Goal: Task Accomplishment & Management: Use online tool/utility

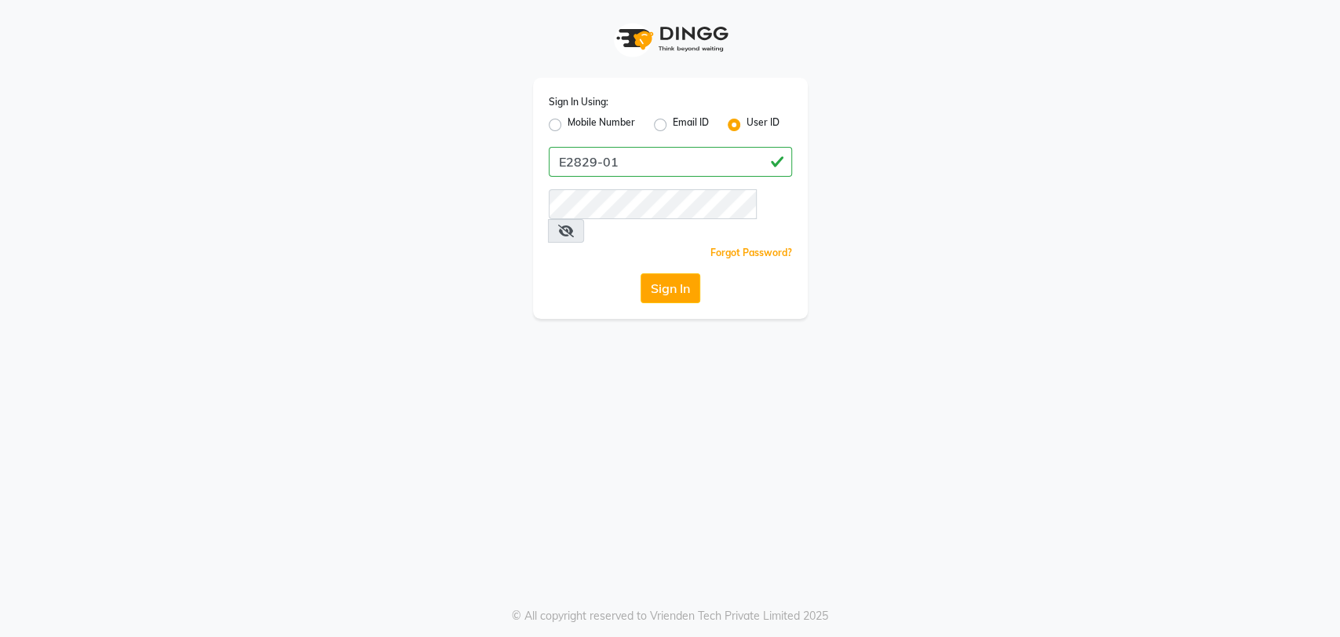
type input "E2829-01"
click at [641, 273] on button "Sign In" at bounding box center [671, 288] width 60 height 30
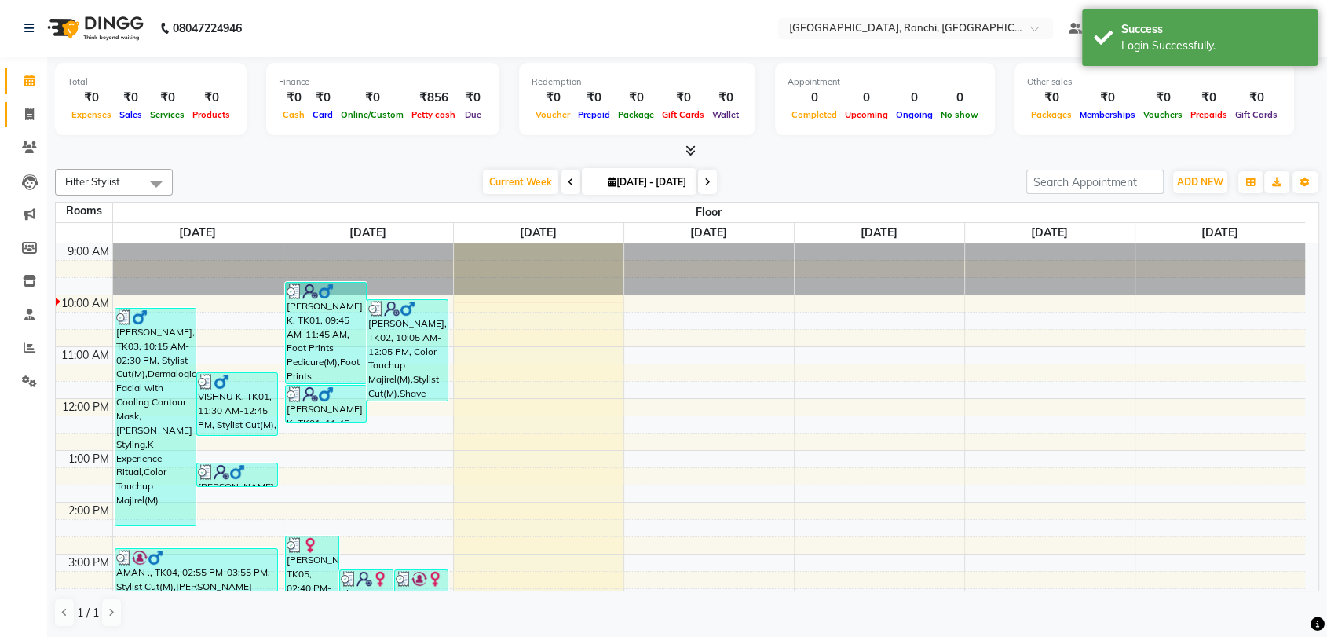
click at [13, 115] on link "Invoice" at bounding box center [24, 115] width 38 height 26
select select "service"
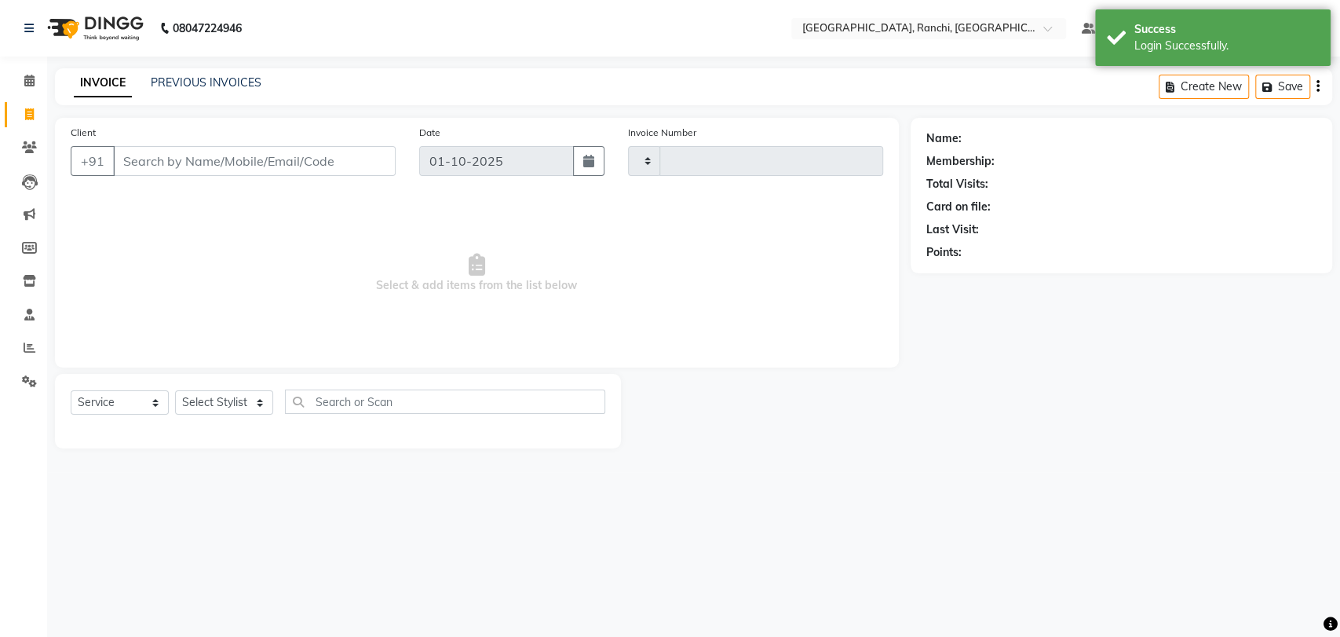
type input "1582"
select select "6463"
click at [156, 174] on input "Client" at bounding box center [254, 161] width 283 height 30
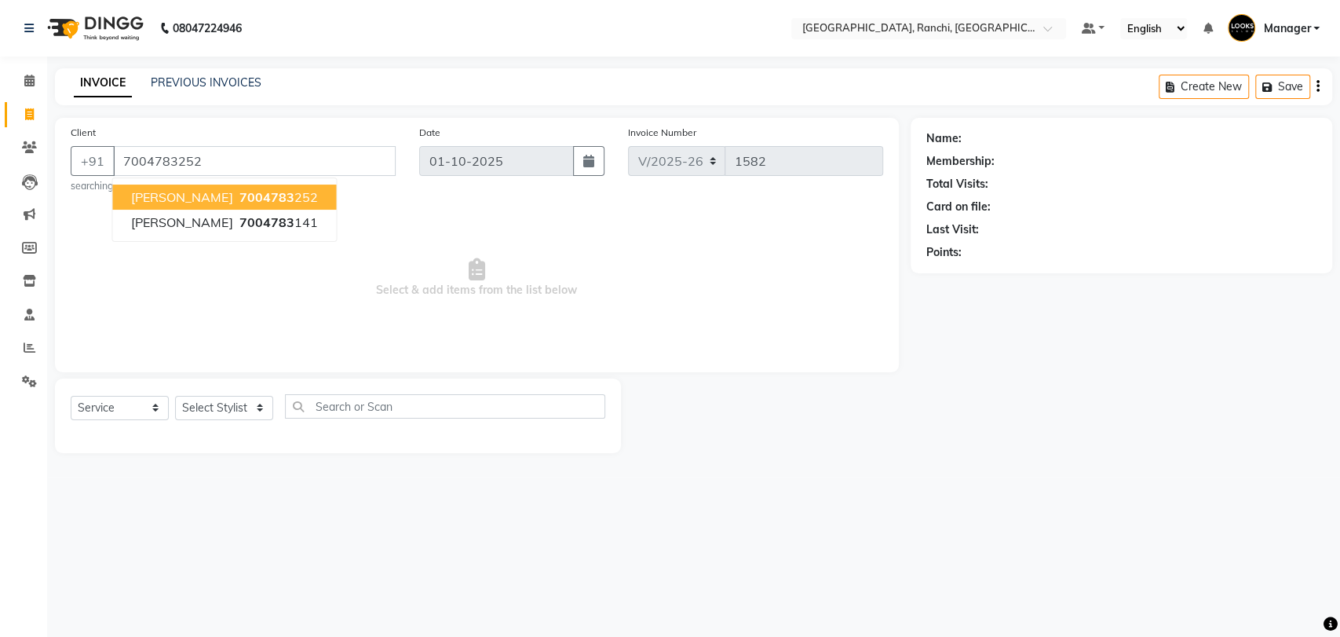
type input "7004783252"
select select "1: Object"
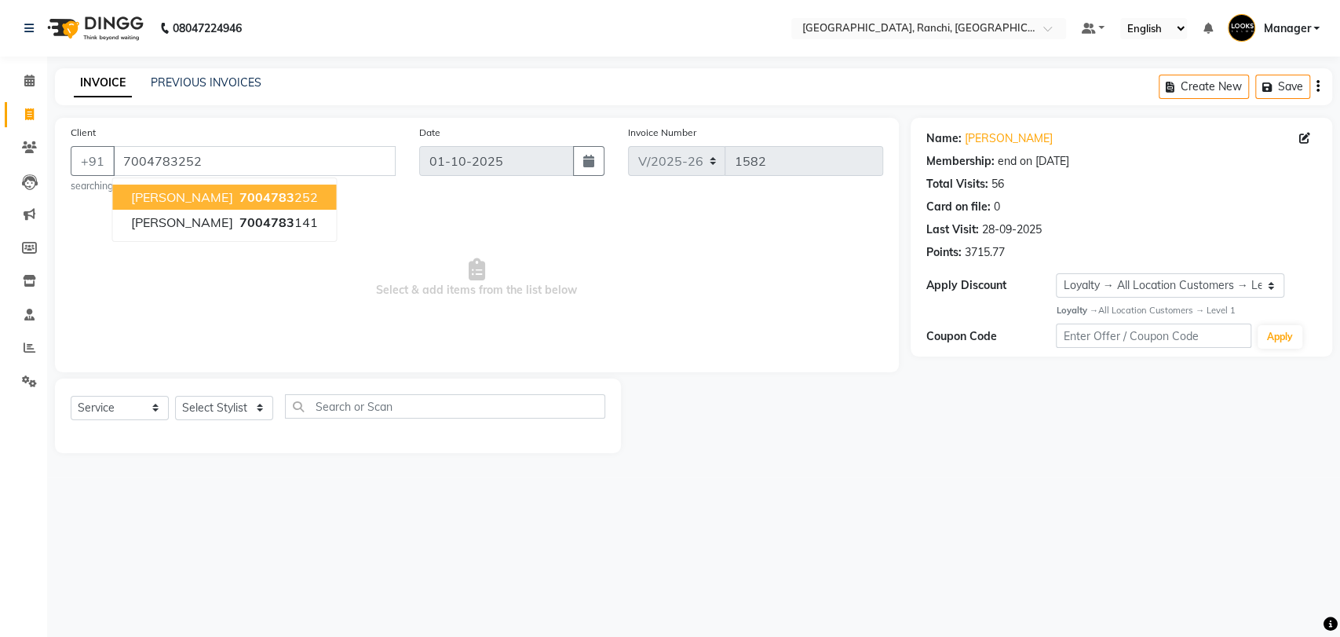
click at [279, 298] on span "Select & add items from the list below" at bounding box center [477, 277] width 813 height 157
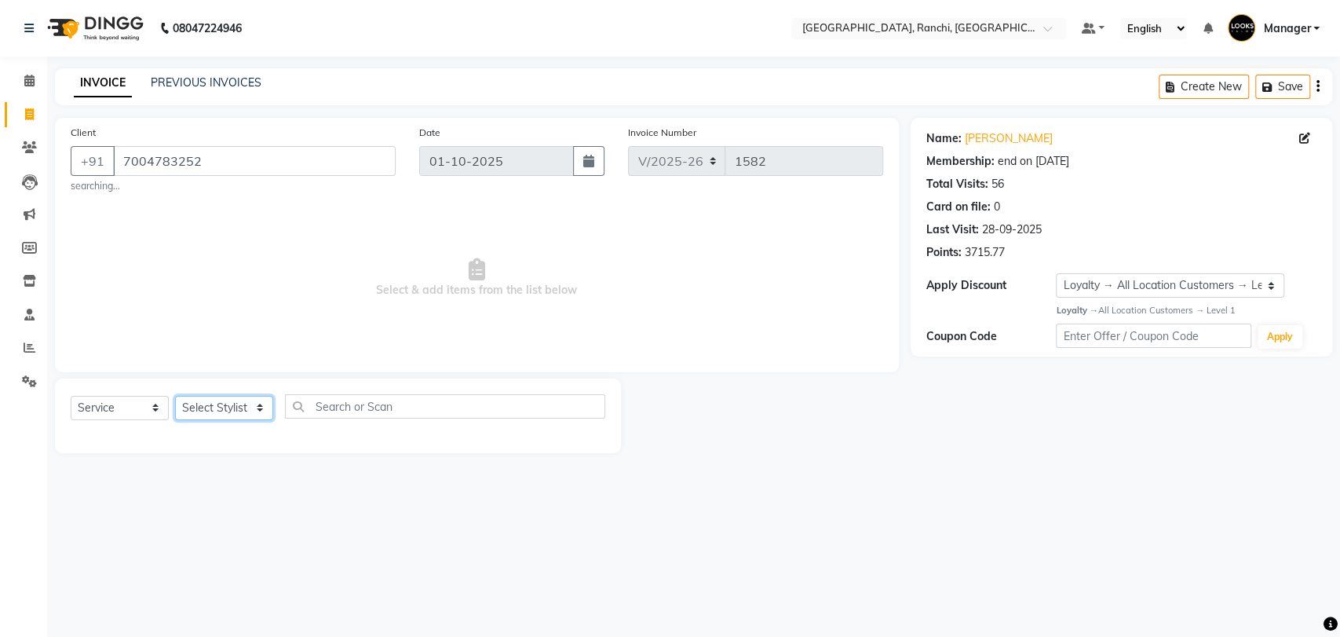
click at [239, 408] on select "Select Stylist [PERSON_NAME] COUNTER_SALES Gautam_pdct [PERSON_NAME] Manager [P…" at bounding box center [224, 408] width 98 height 24
select select "49644"
click at [175, 396] on select "Select Stylist [PERSON_NAME] COUNTER_SALES Gautam_pdct [PERSON_NAME] Manager [P…" at bounding box center [224, 408] width 98 height 24
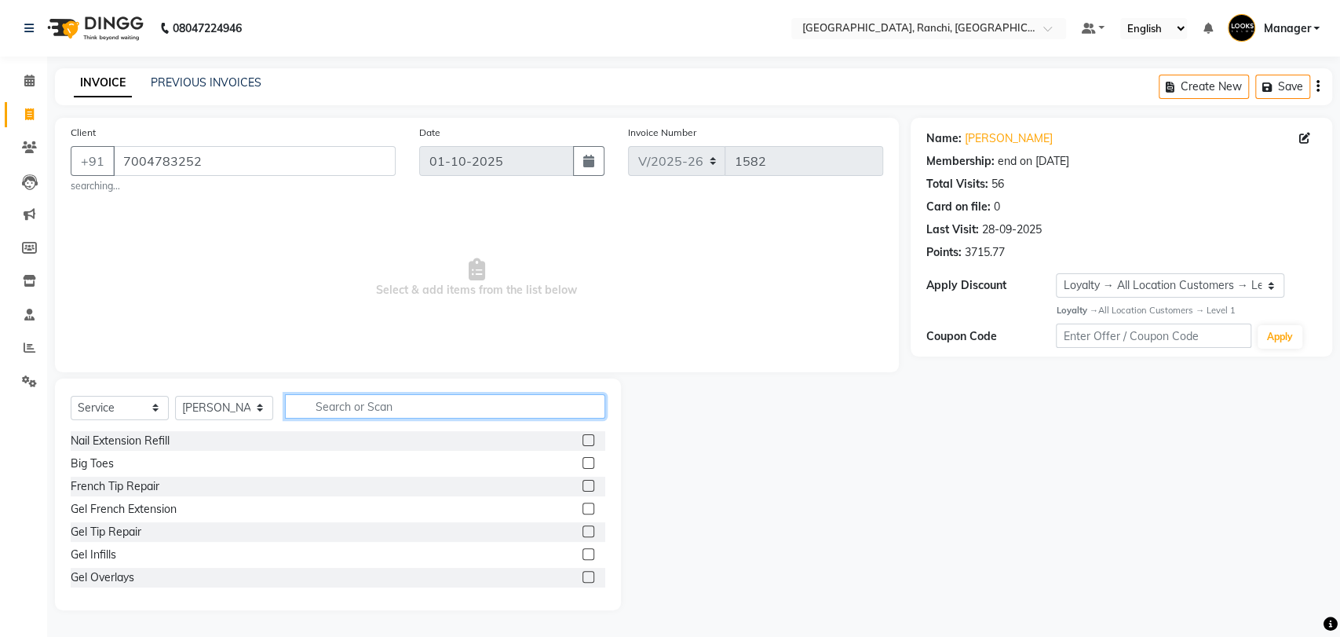
click at [435, 410] on input "text" at bounding box center [445, 406] width 320 height 24
type input "BEARD"
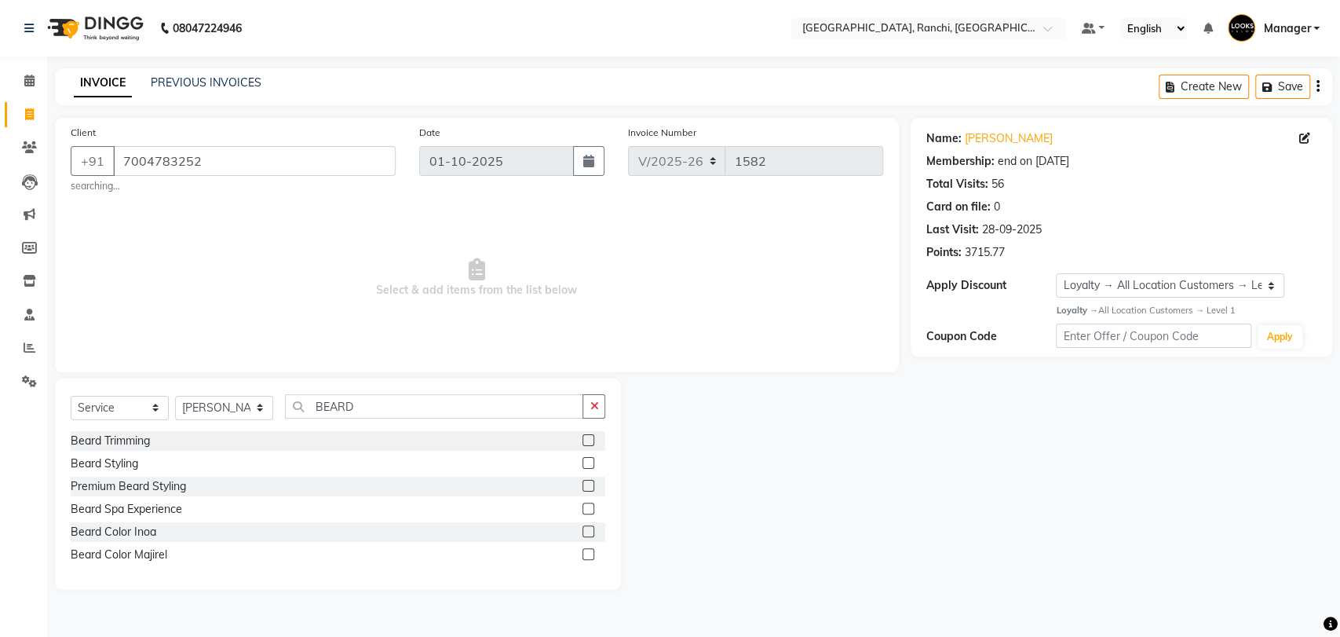
click at [590, 439] on label at bounding box center [589, 440] width 12 height 12
click at [590, 439] on input "checkbox" at bounding box center [588, 441] width 10 height 10
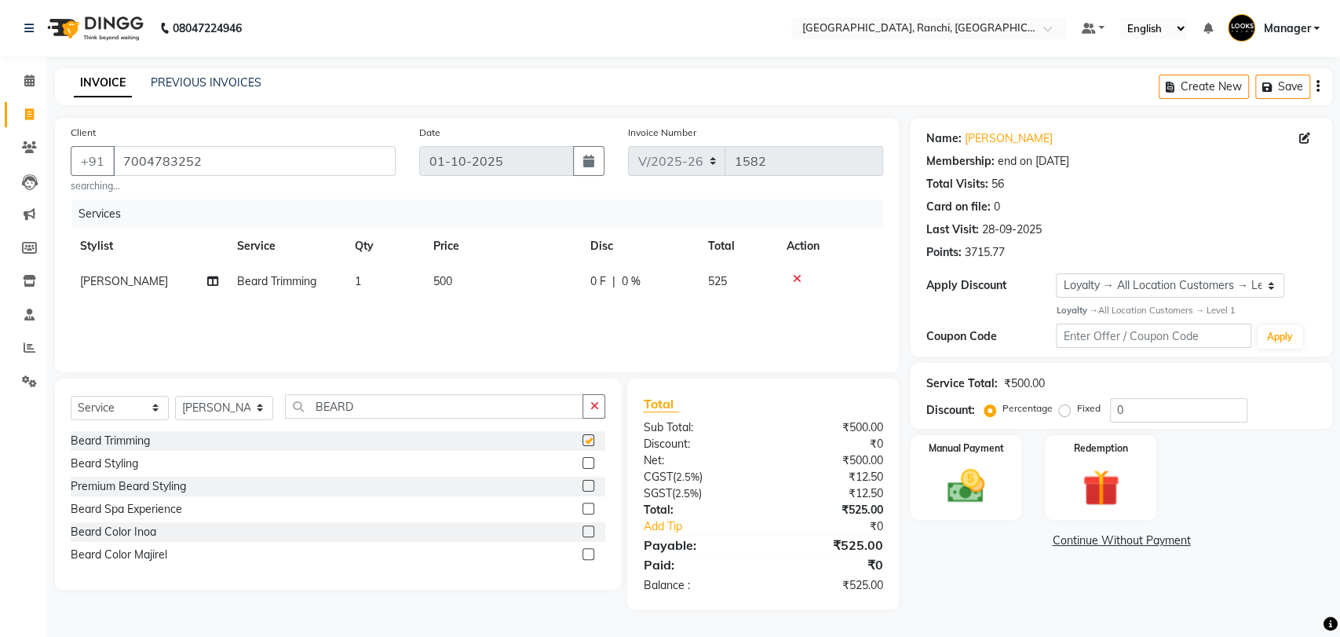
checkbox input "false"
click at [470, 301] on div "Services Stylist Service Qty Price Disc Total Action [PERSON_NAME] Trimming 1 5…" at bounding box center [477, 277] width 813 height 157
click at [484, 285] on td "500" at bounding box center [502, 281] width 157 height 35
select select "49644"
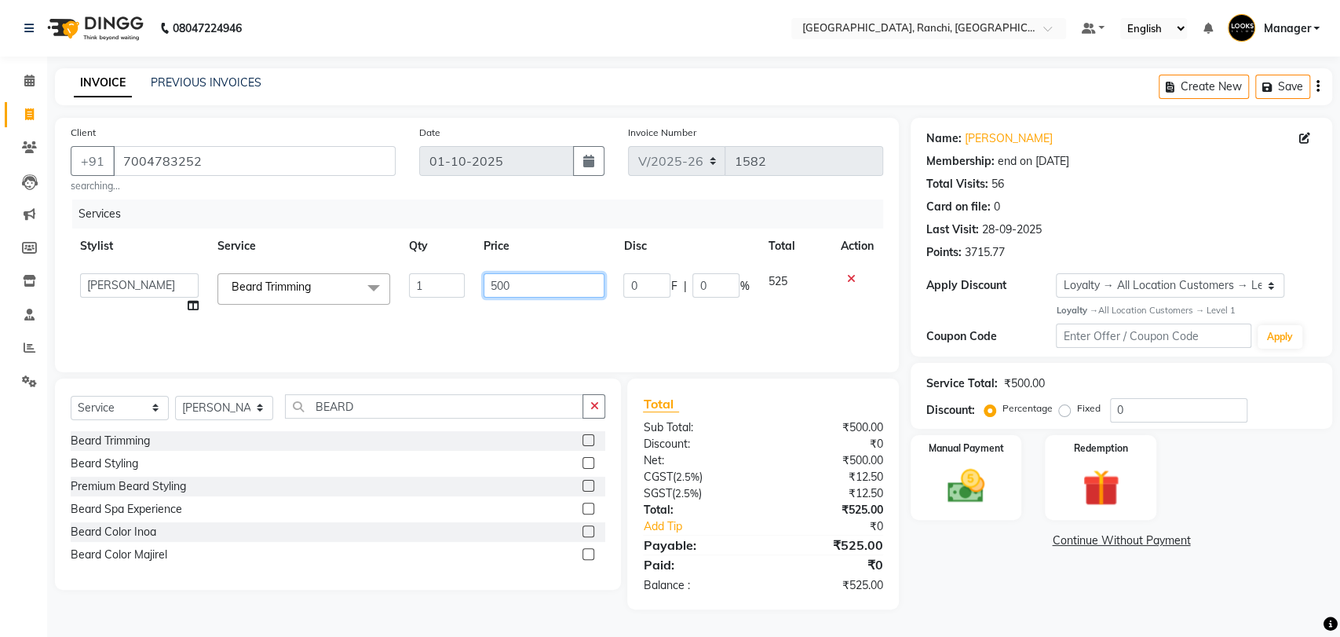
click at [484, 285] on input "500" at bounding box center [545, 285] width 122 height 24
type input "300"
click at [497, 326] on div "Services Stylist Service Qty Price Disc Total Action [PERSON_NAME] COUNTER_SALE…" at bounding box center [477, 277] width 813 height 157
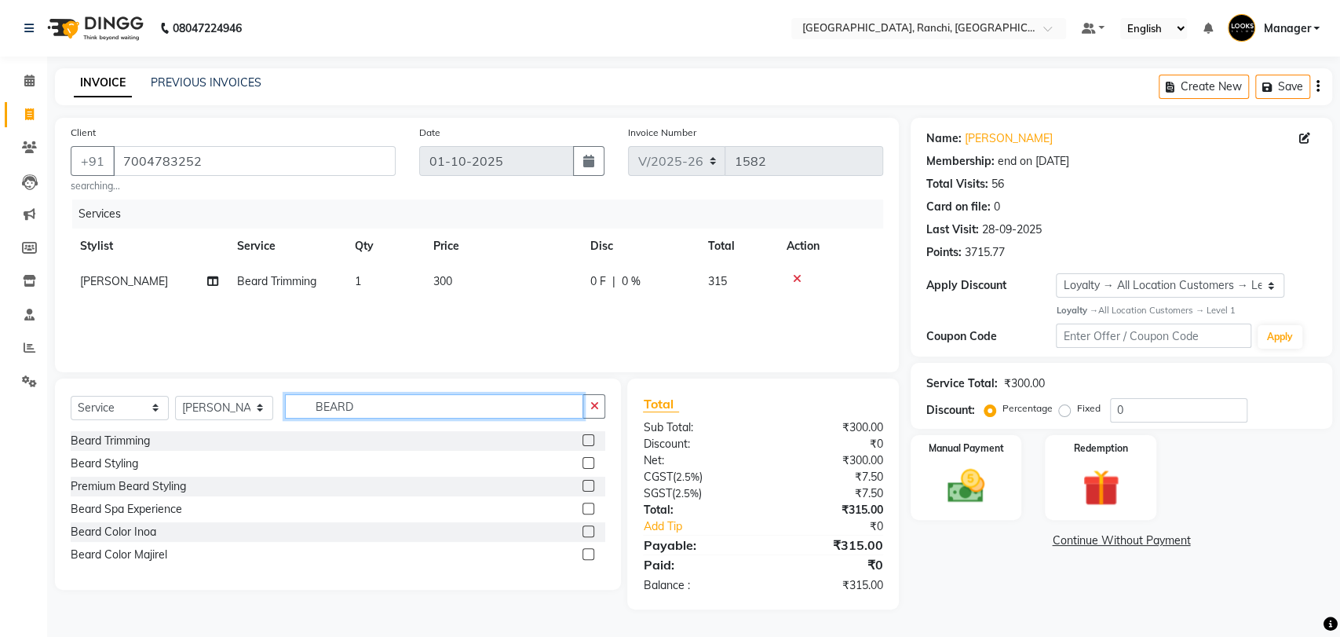
click at [392, 415] on input "BEARD" at bounding box center [434, 406] width 298 height 24
type input "B"
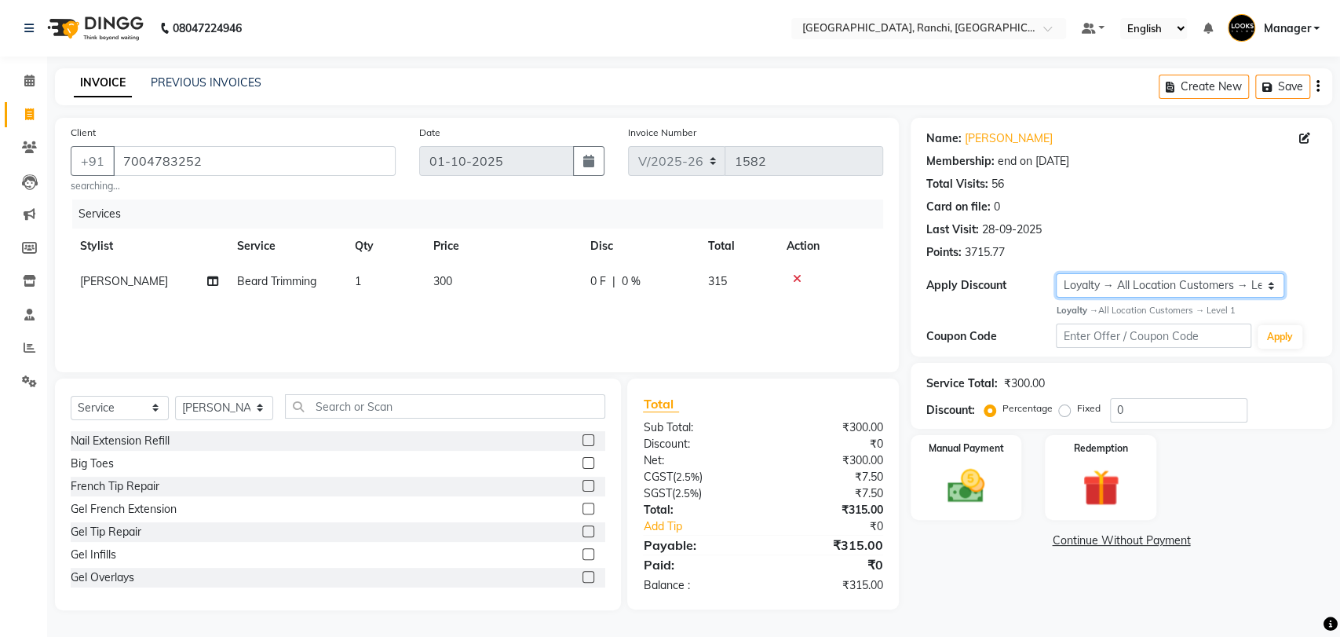
click at [1175, 277] on select "Select Membership → [GEOGRAPHIC_DATA] Membership Card 1000(20%) Loyalty → All L…" at bounding box center [1170, 285] width 228 height 24
select select "2: Object"
click at [1056, 273] on select "Select Membership → [GEOGRAPHIC_DATA] Membership Card 1000(20%) Loyalty → All L…" at bounding box center [1170, 285] width 228 height 24
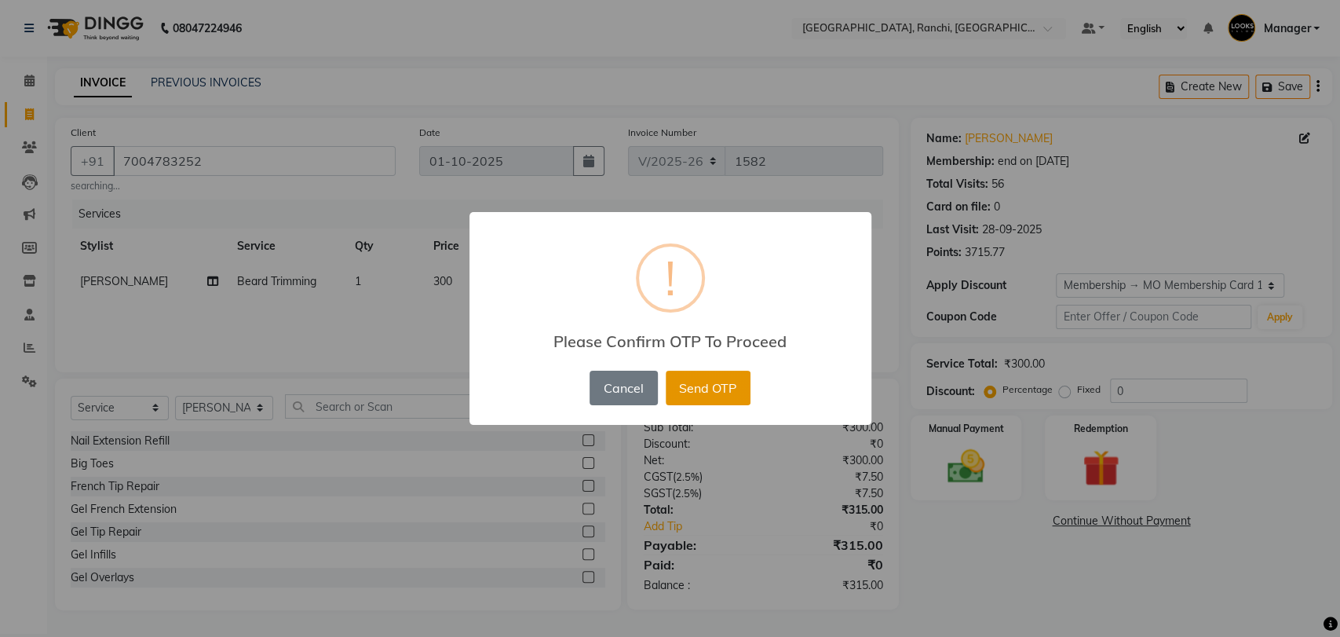
click at [711, 397] on button "Send OTP" at bounding box center [708, 388] width 85 height 35
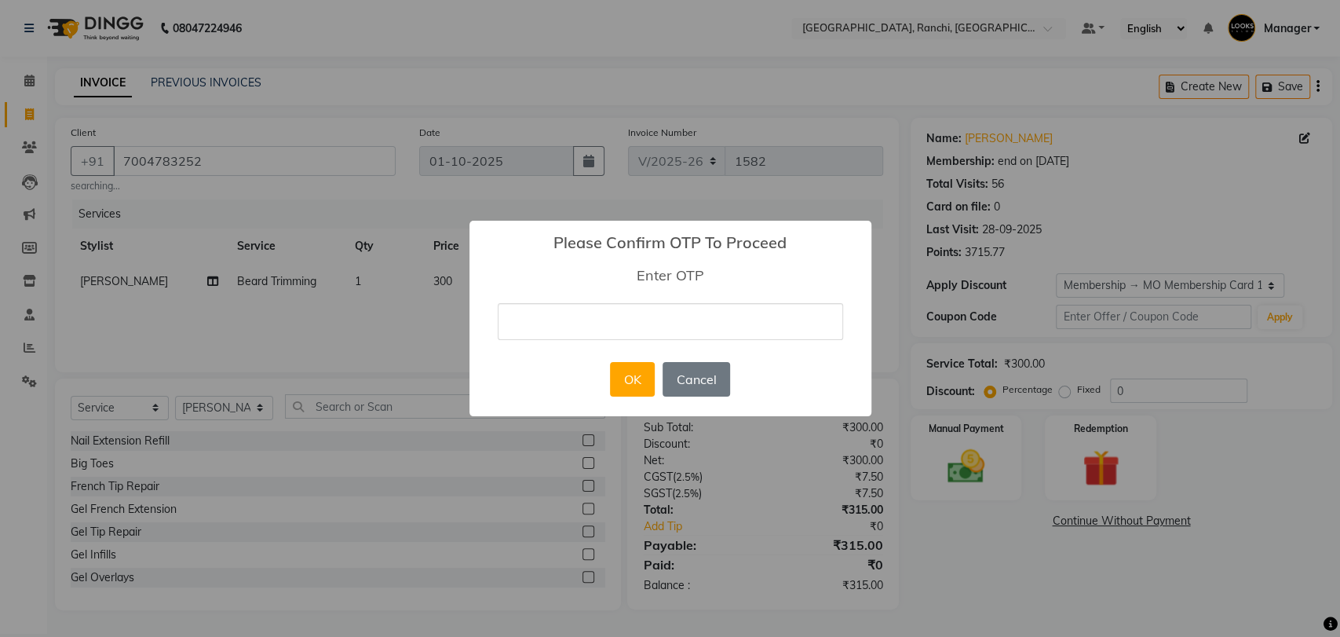
click at [576, 316] on input "text" at bounding box center [670, 321] width 345 height 37
type input "6356"
click at [641, 374] on button "OK" at bounding box center [632, 379] width 45 height 35
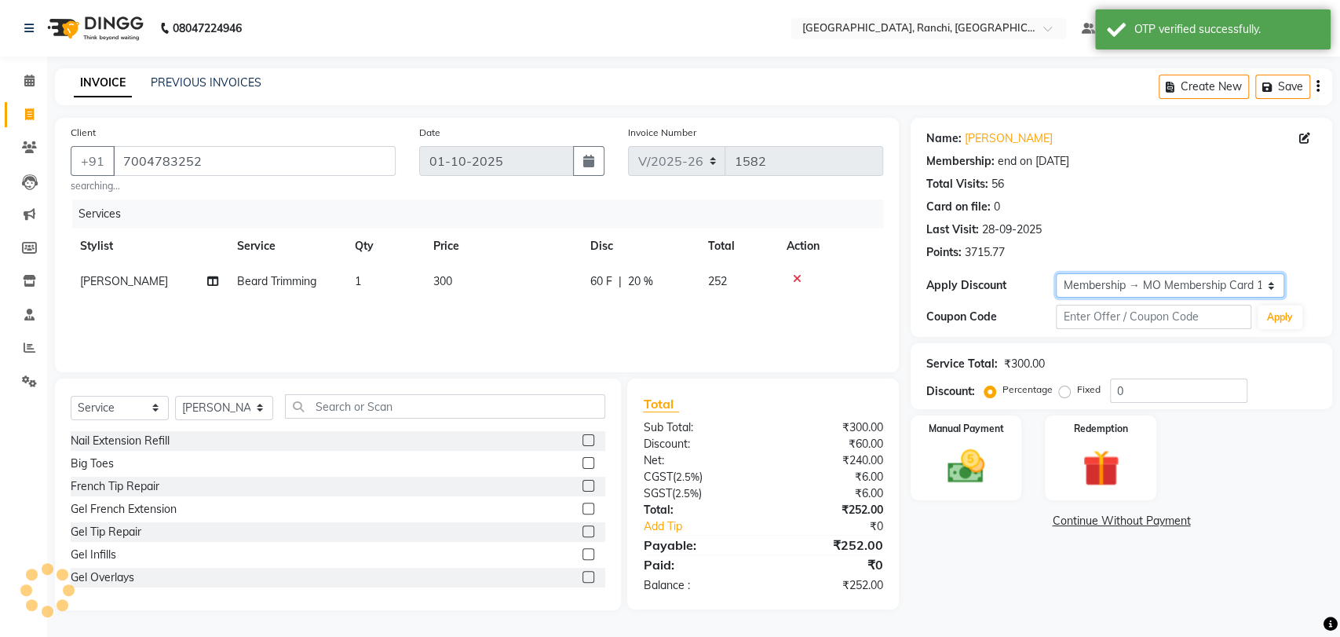
type input "20"
click at [534, 326] on div "Services Stylist Service Qty Price Disc Total Action [PERSON_NAME] Trimming 1 3…" at bounding box center [477, 277] width 813 height 157
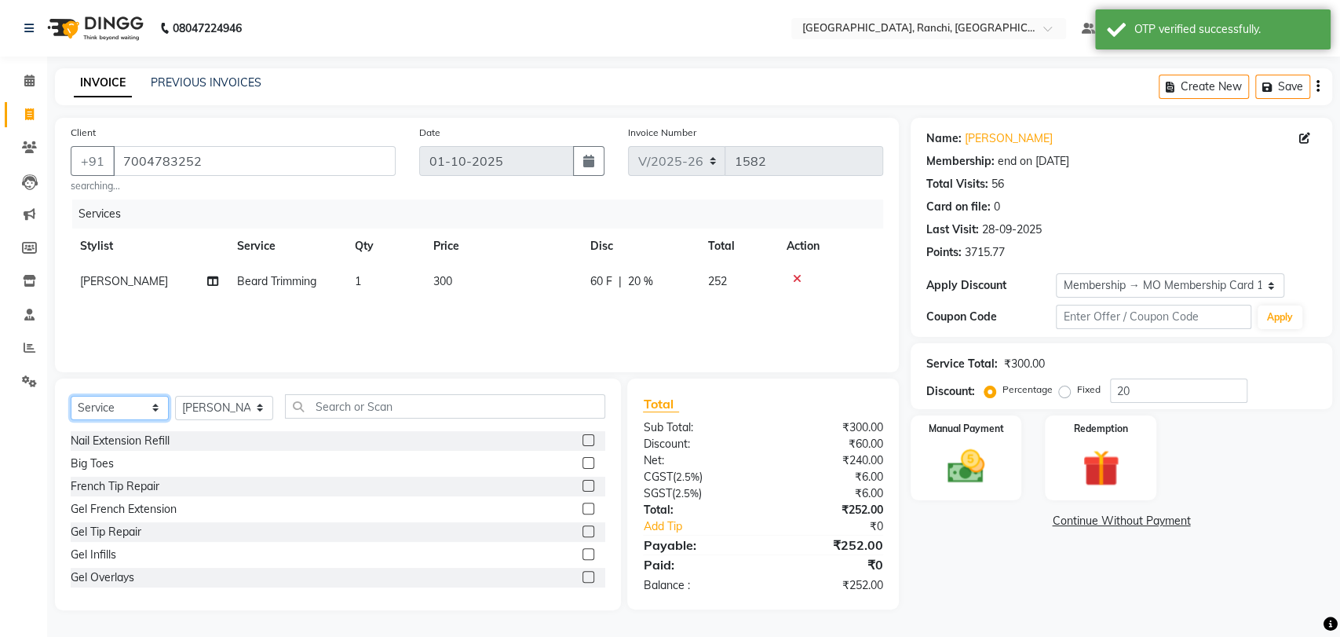
click at [115, 408] on select "Select Service Product Membership Package Voucher Prepaid Gift Card" at bounding box center [120, 408] width 98 height 24
select select "product"
click at [71, 396] on select "Select Service Product Membership Package Voucher Prepaid Gift Card" at bounding box center [120, 408] width 98 height 24
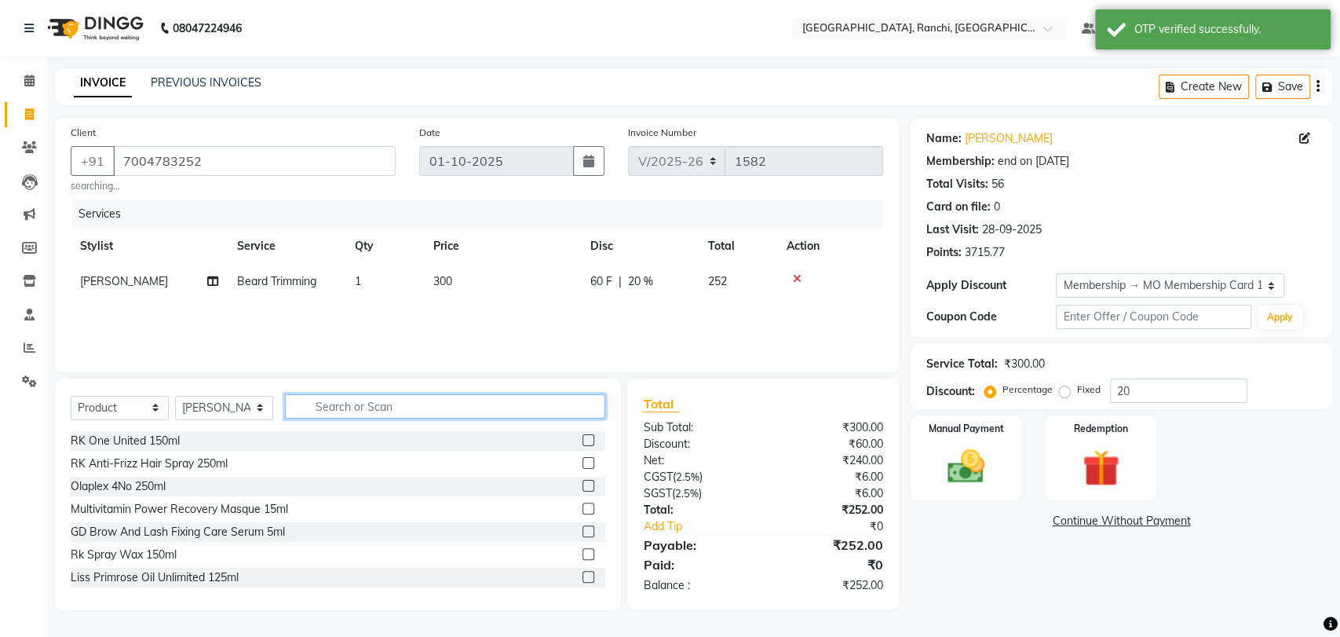
click at [342, 404] on input "text" at bounding box center [445, 406] width 320 height 24
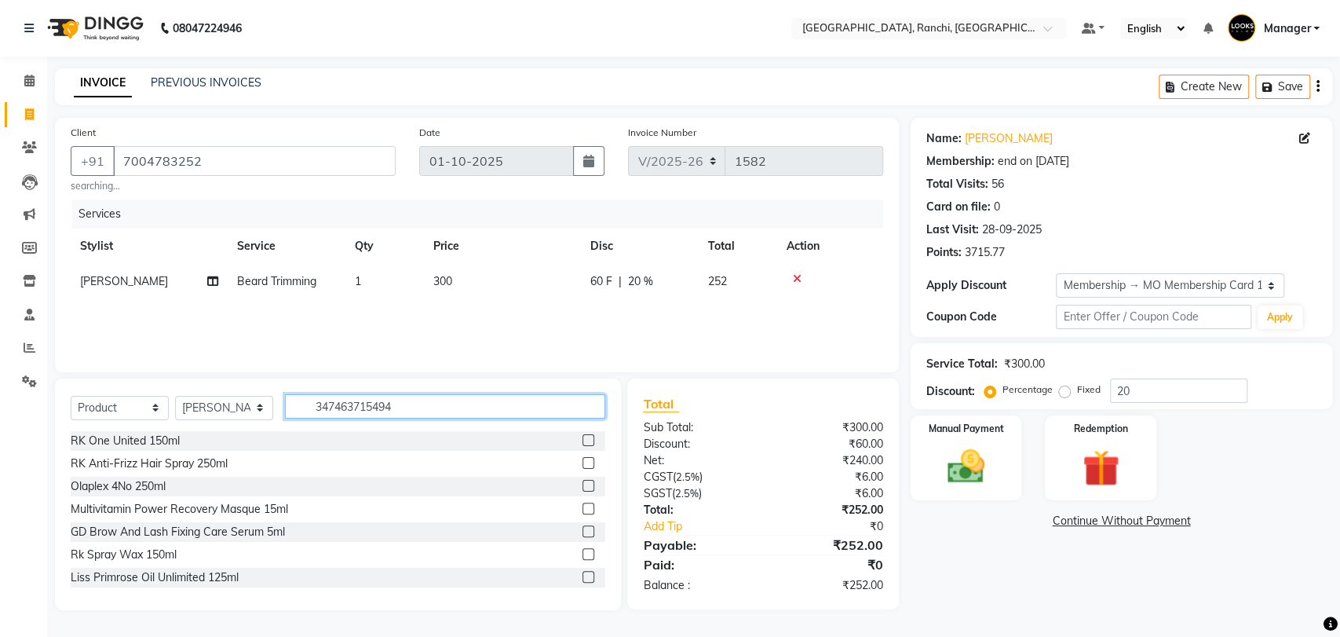
type input "3474637154943"
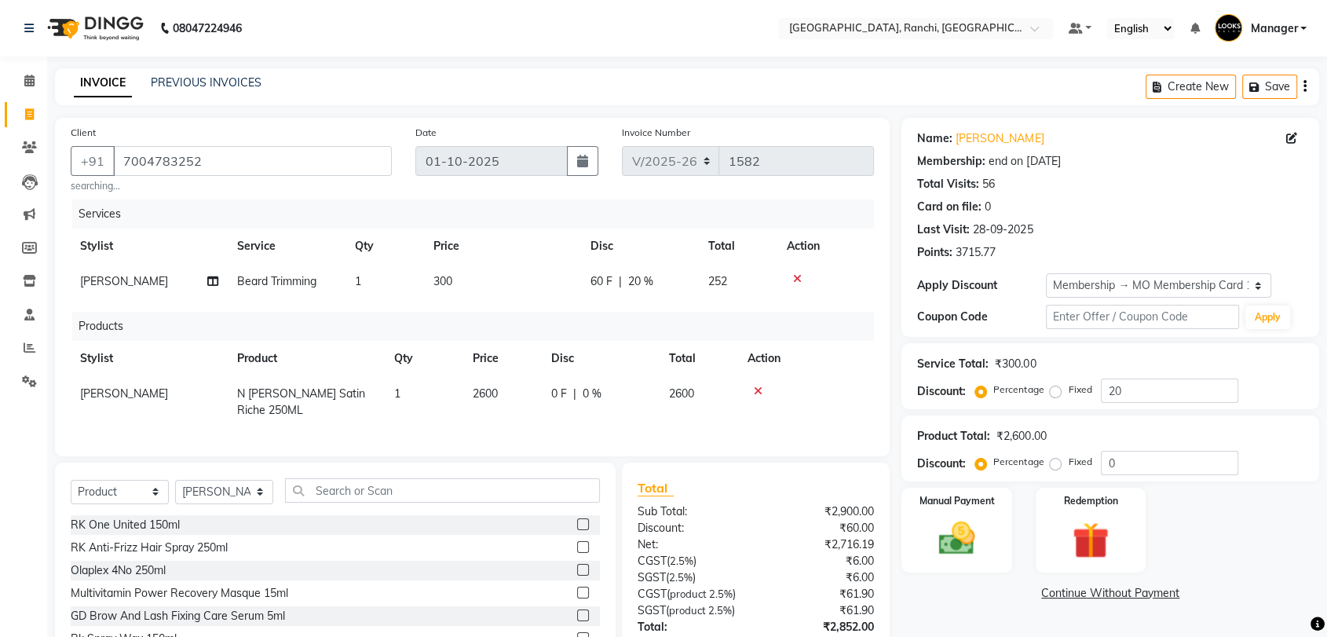
click at [505, 387] on td "2600" at bounding box center [502, 402] width 79 height 52
select select "49644"
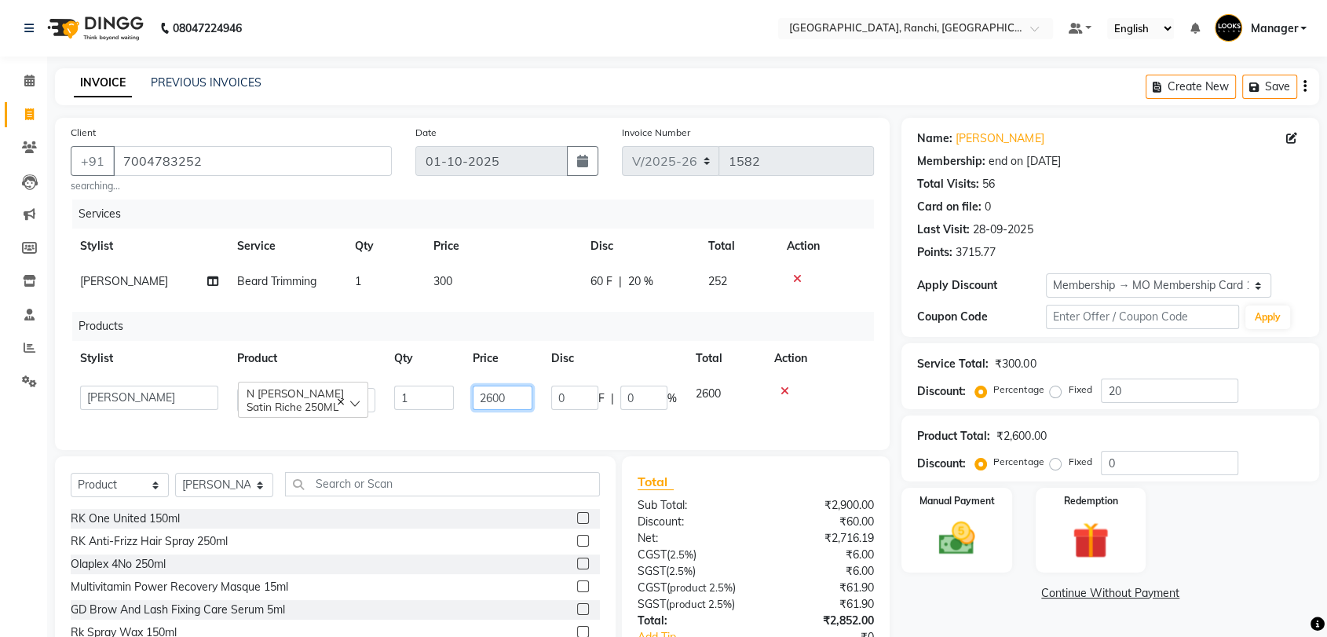
click at [514, 394] on input "2600" at bounding box center [503, 398] width 60 height 24
type input "2"
type input "2950"
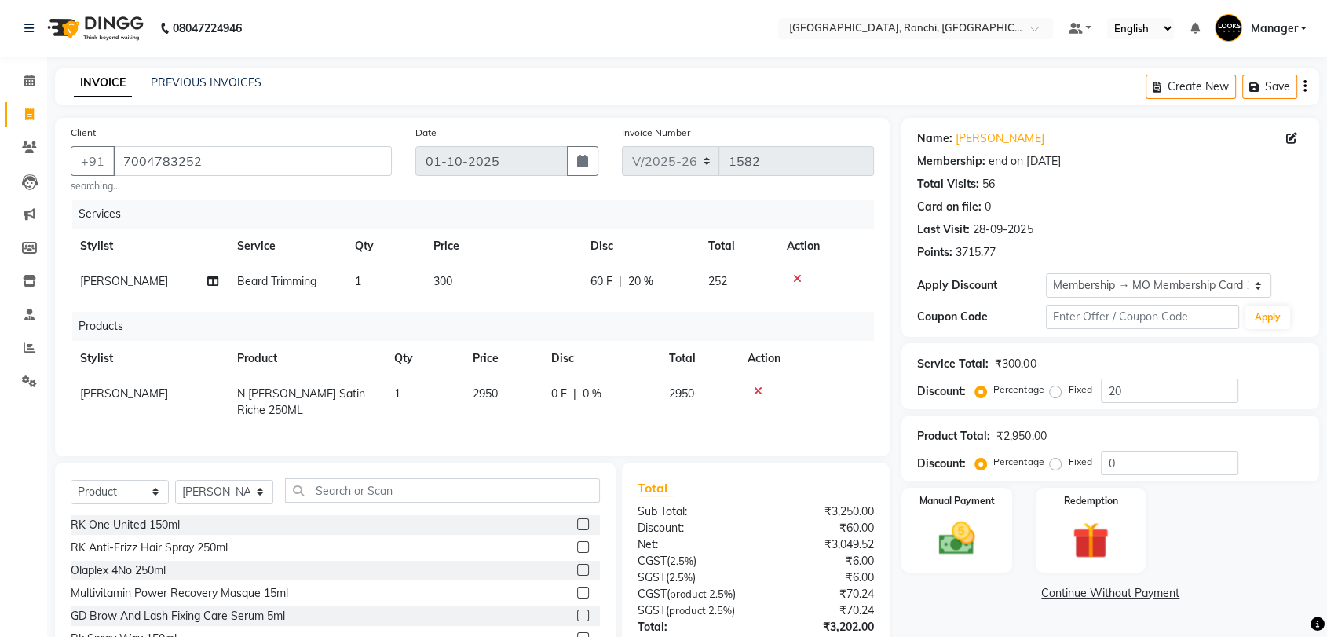
click at [733, 413] on div "Services Stylist Service Qty Price Disc Total Action [PERSON_NAME] Trimming 1 3…" at bounding box center [472, 319] width 803 height 241
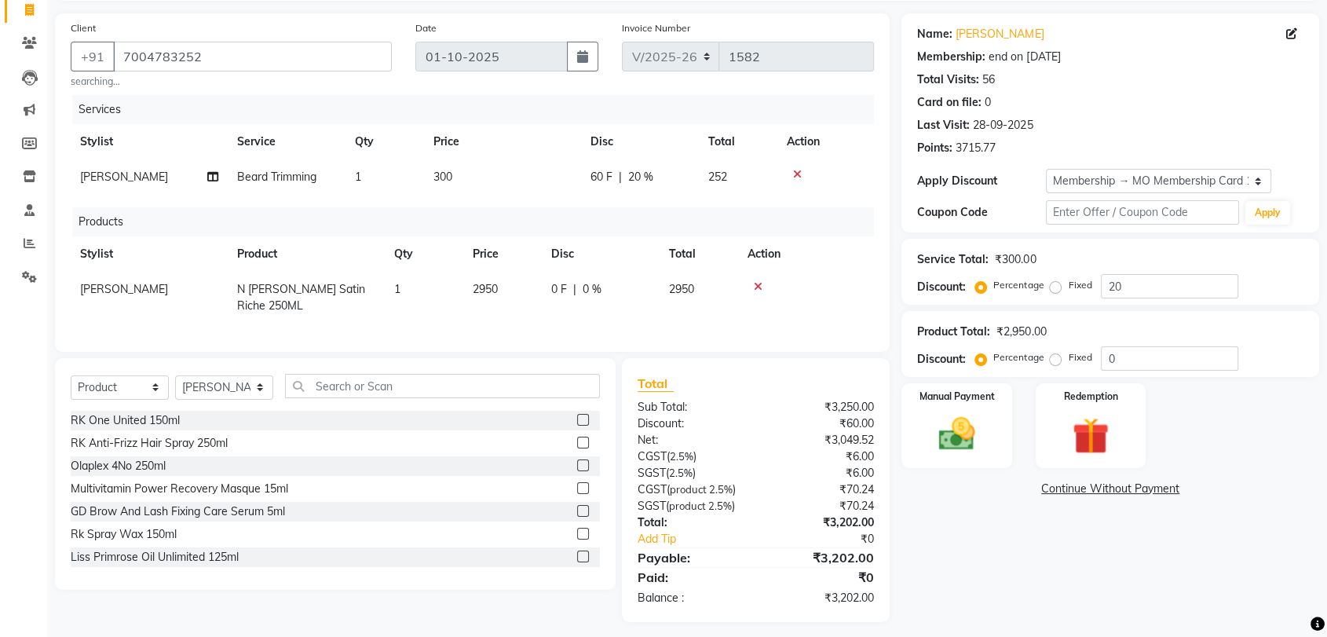
scroll to position [109, 0]
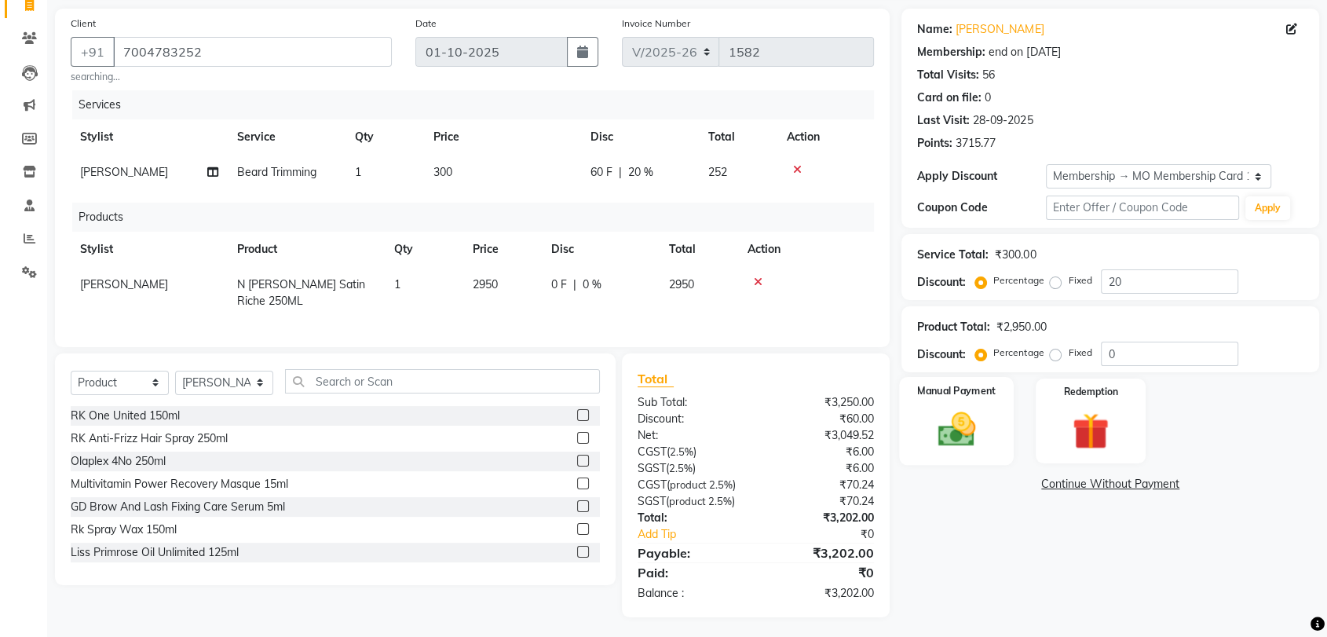
click at [937, 413] on img at bounding box center [956, 429] width 61 height 44
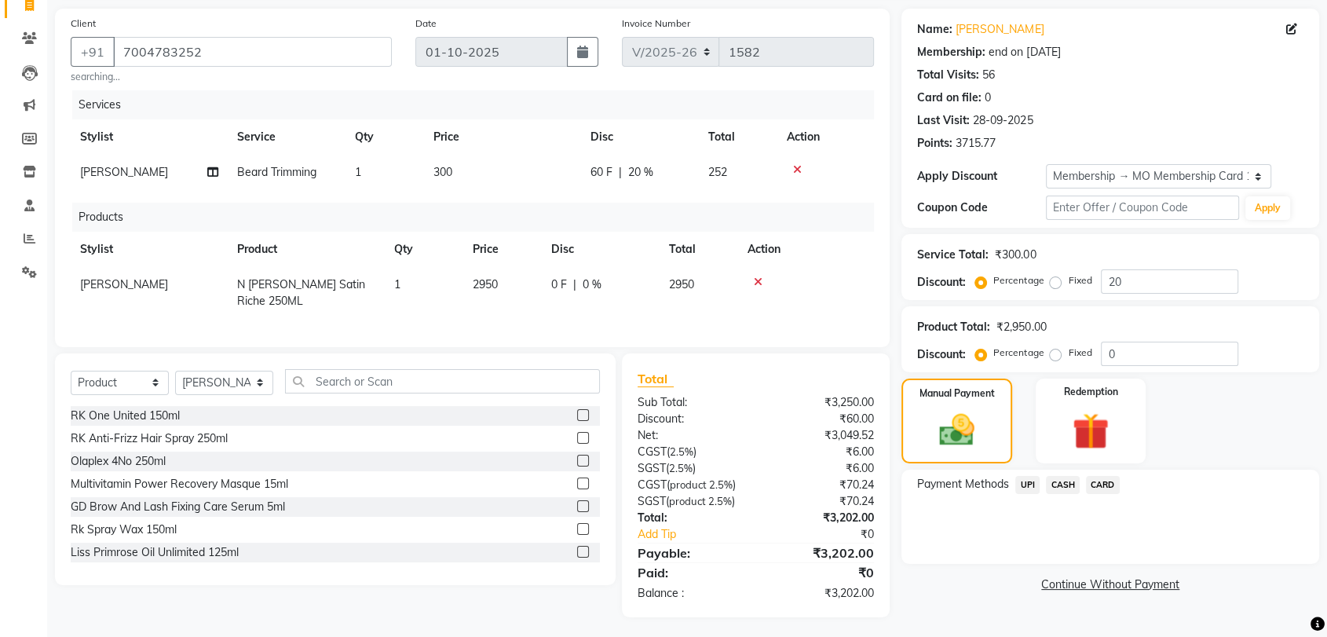
click at [1025, 484] on span "UPI" at bounding box center [1027, 485] width 24 height 18
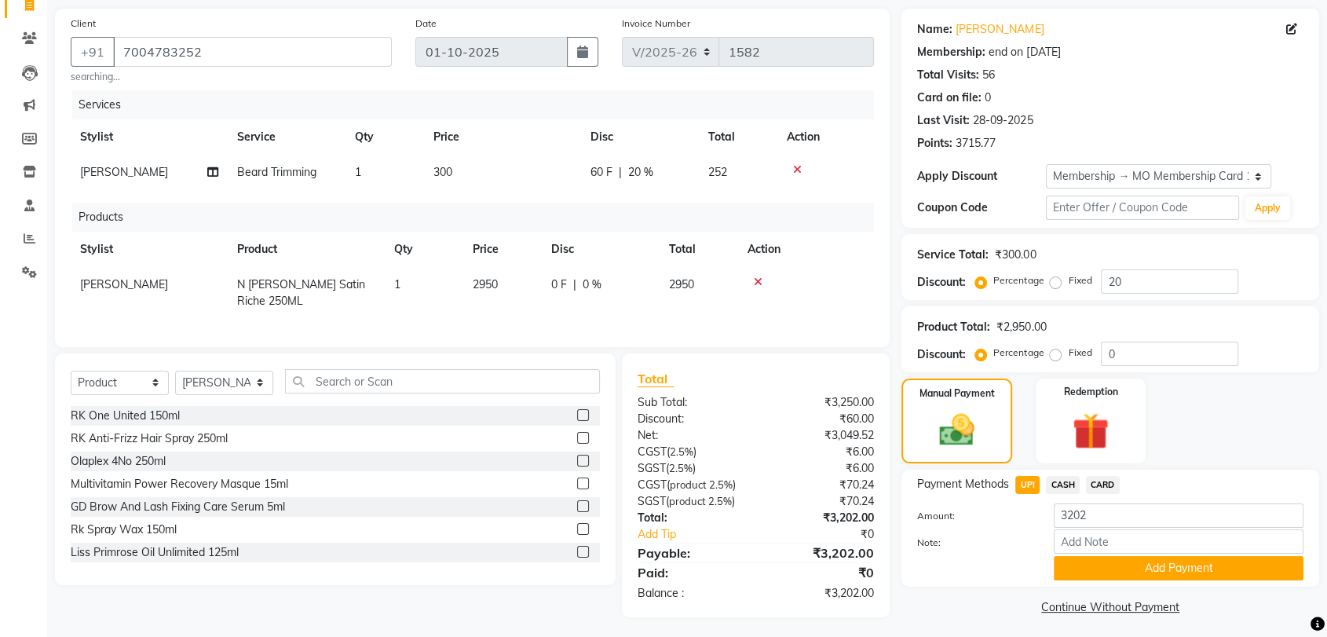
click at [1068, 484] on span "CASH" at bounding box center [1063, 485] width 34 height 18
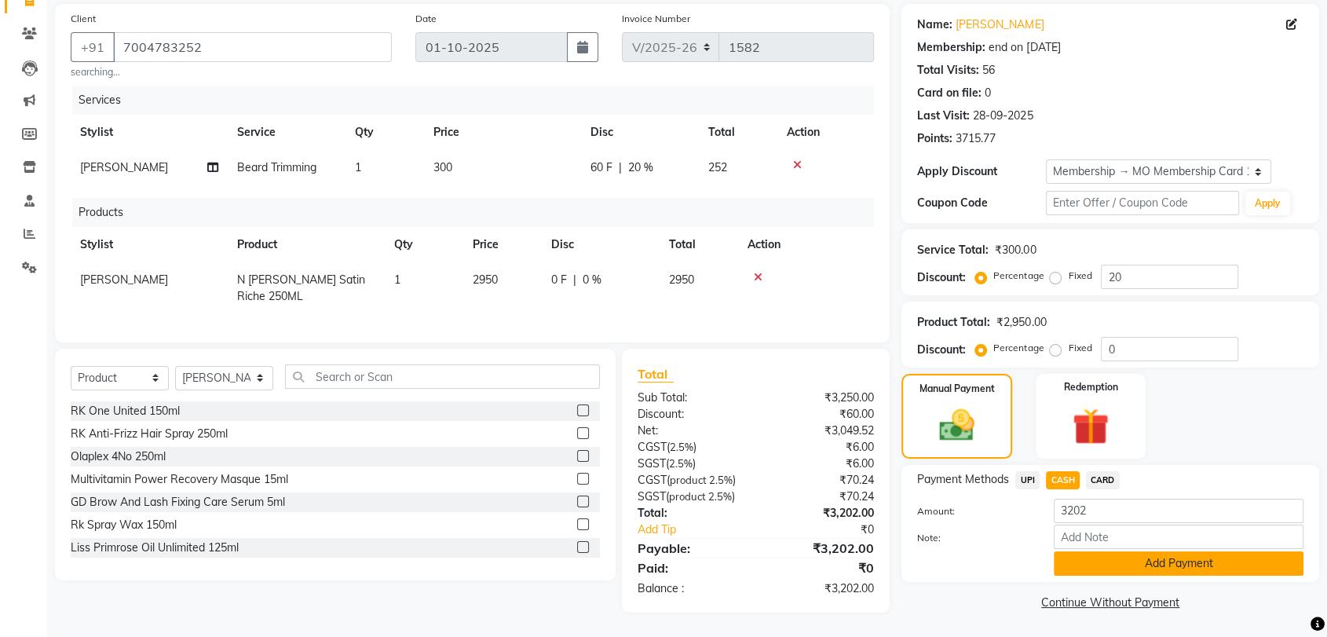
click at [1151, 571] on button "Add Payment" at bounding box center [1179, 563] width 250 height 24
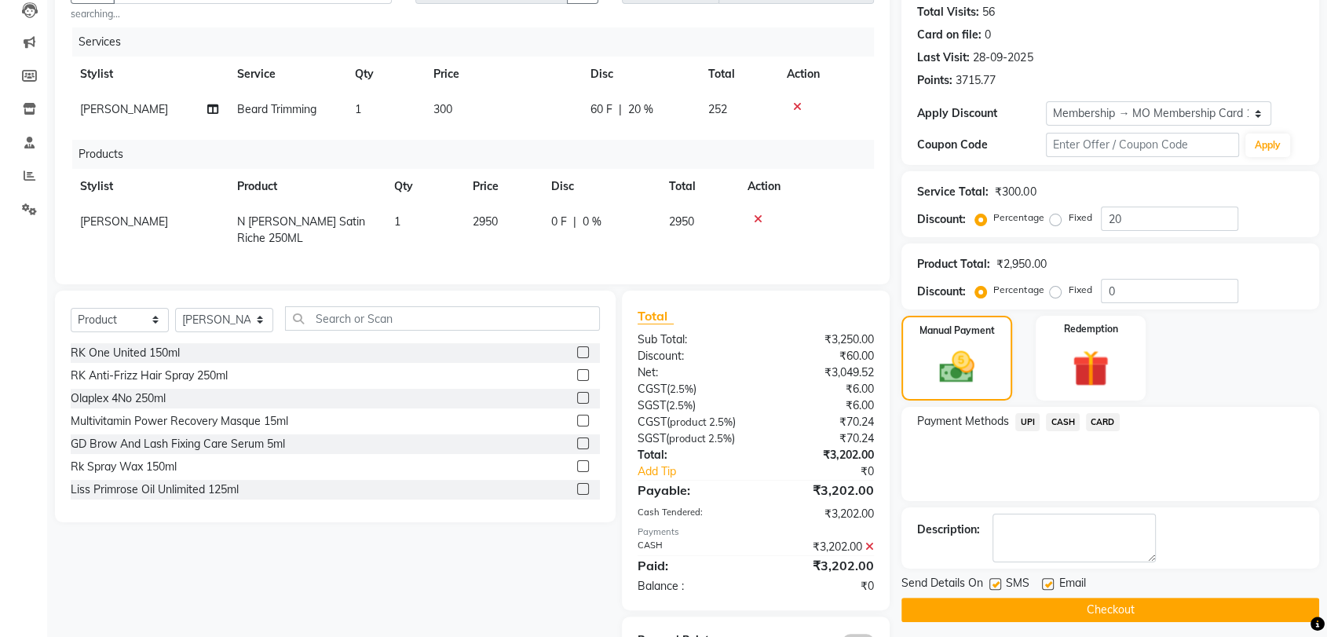
scroll to position [220, 0]
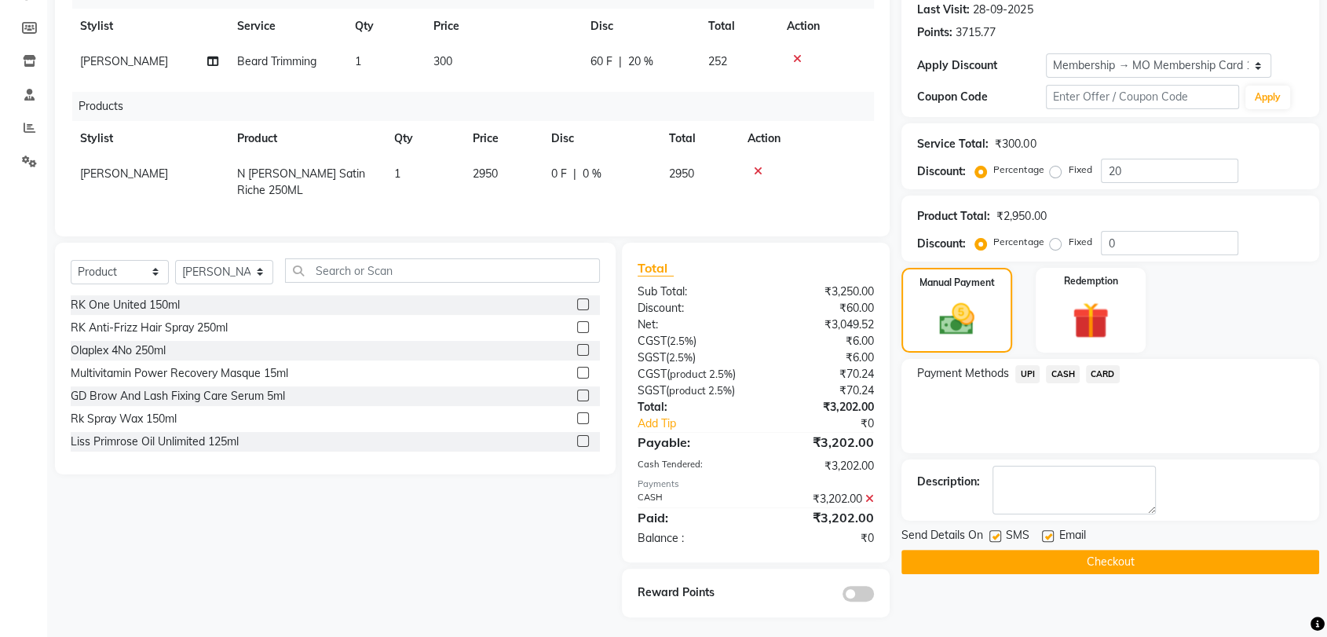
click at [1168, 559] on button "Checkout" at bounding box center [1110, 562] width 418 height 24
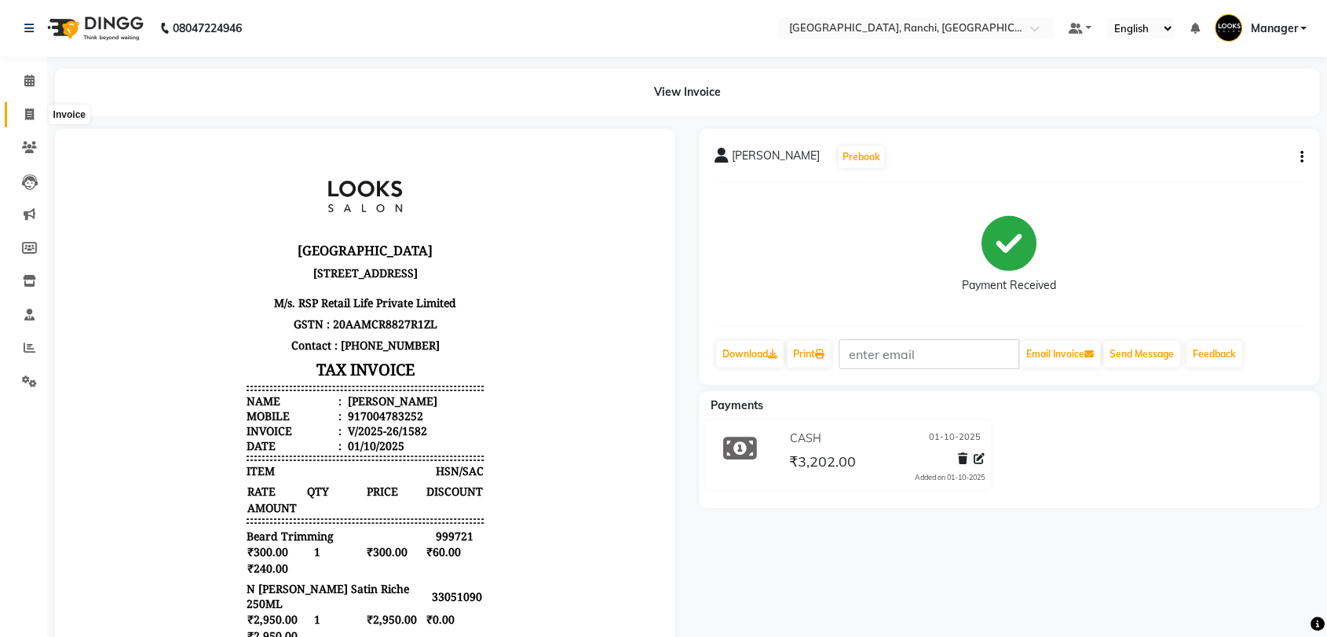
click at [25, 111] on icon at bounding box center [29, 114] width 9 height 12
select select "service"
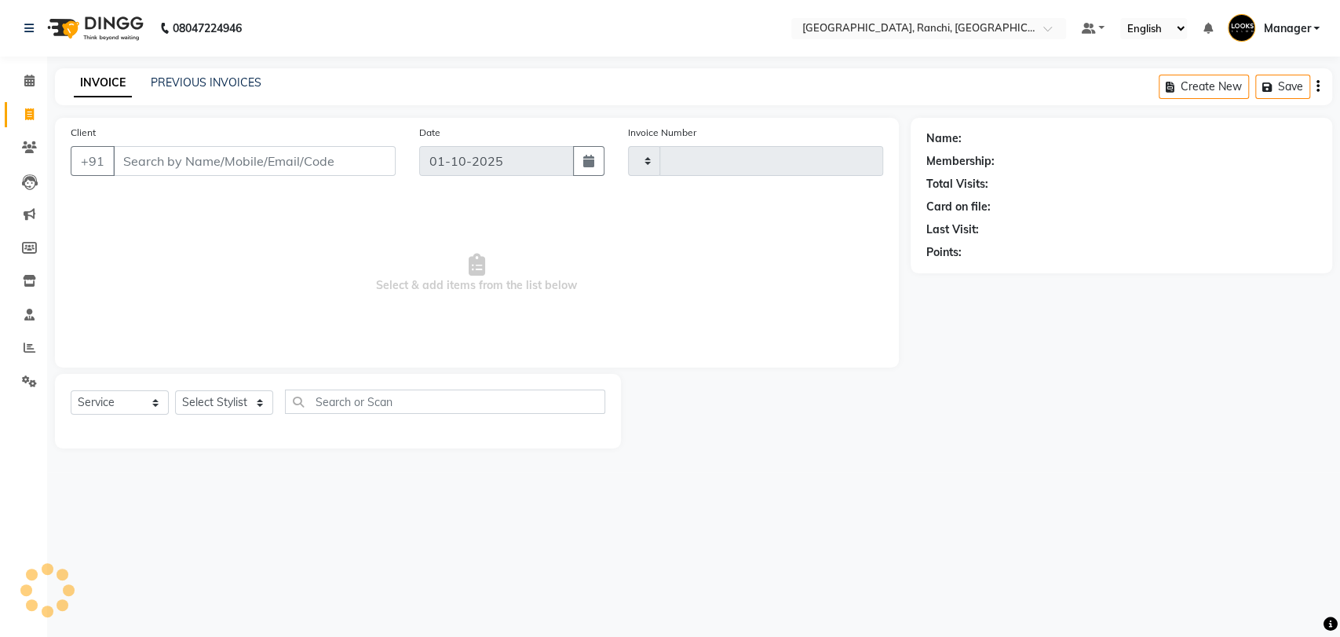
type input "1583"
select select "6463"
click at [144, 163] on input "Client" at bounding box center [254, 161] width 283 height 30
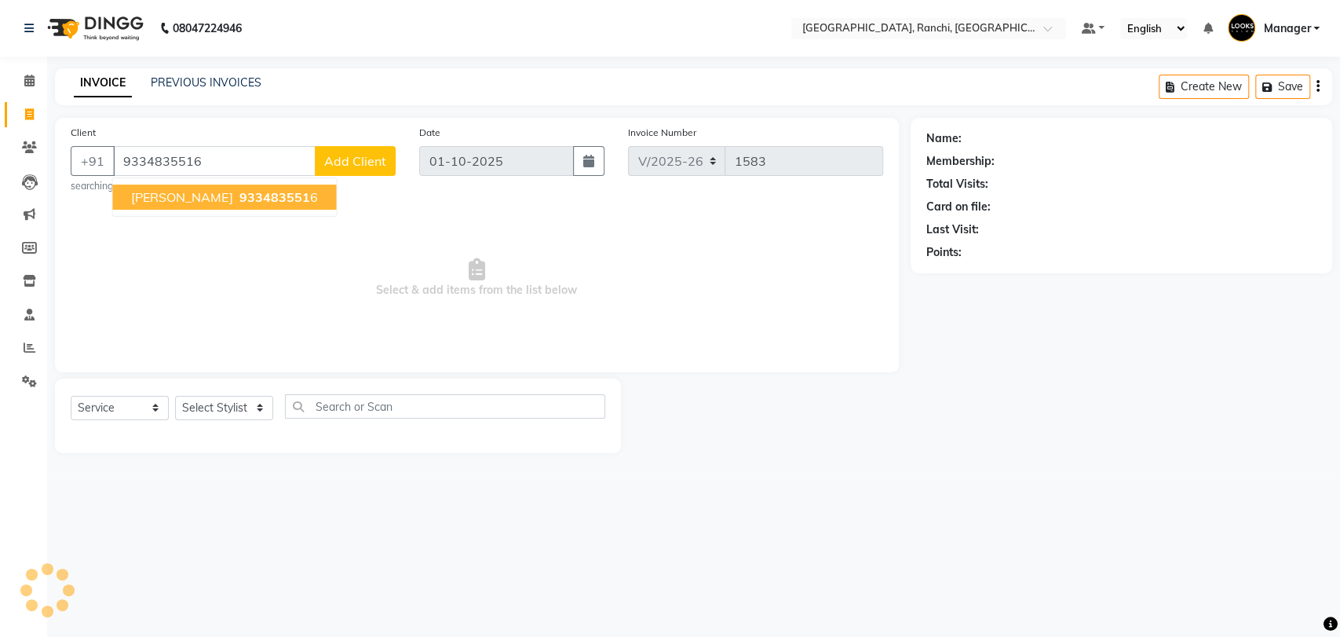
type input "9334835516"
select select "1: Object"
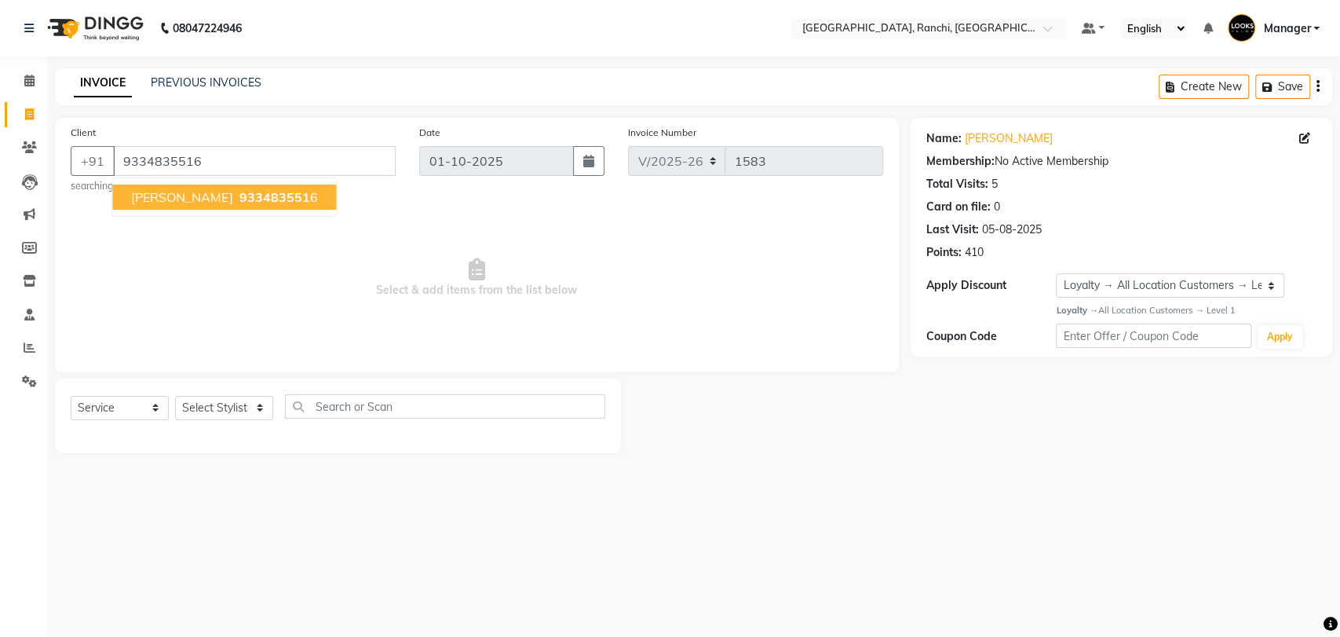
click at [181, 199] on span "[PERSON_NAME]" at bounding box center [181, 197] width 101 height 16
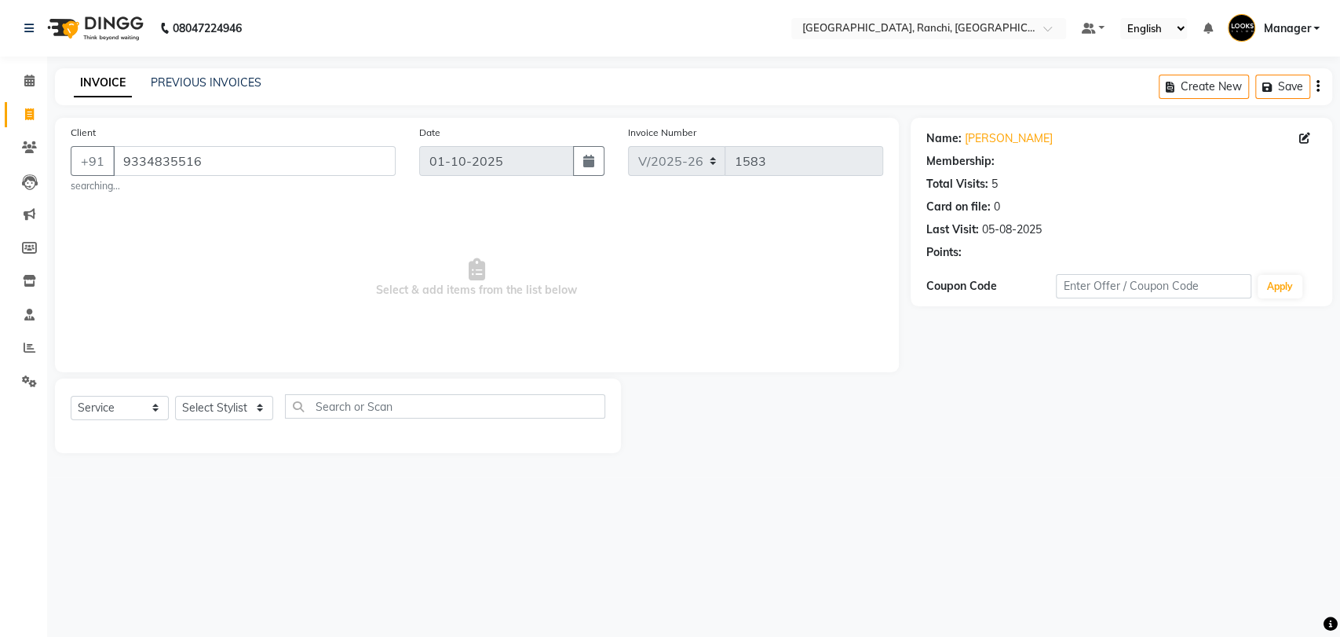
select select "1: Object"
click at [981, 140] on link "[PERSON_NAME]" at bounding box center [1009, 138] width 88 height 16
click at [231, 407] on select "Select Stylist [PERSON_NAME] COUNTER_SALES Gautam_pdct [PERSON_NAME] Manager [P…" at bounding box center [224, 408] width 98 height 24
select select "49644"
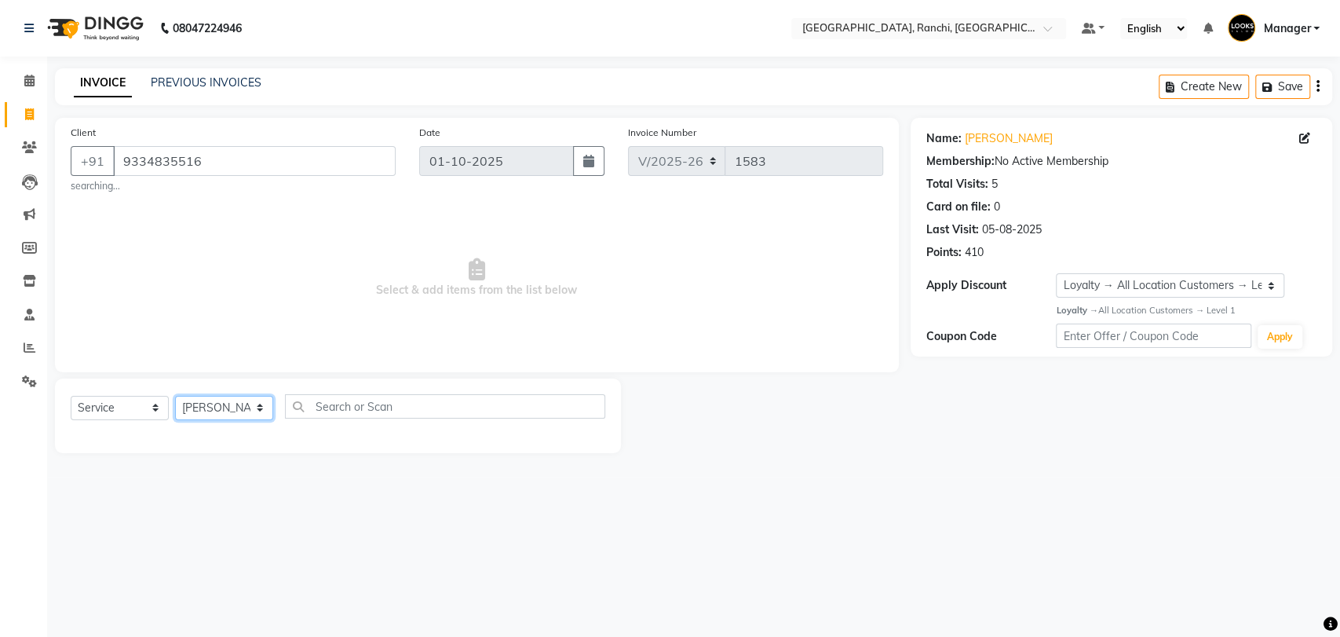
click at [175, 396] on select "Select Stylist [PERSON_NAME] COUNTER_SALES Gautam_pdct [PERSON_NAME] Manager [P…" at bounding box center [224, 408] width 98 height 24
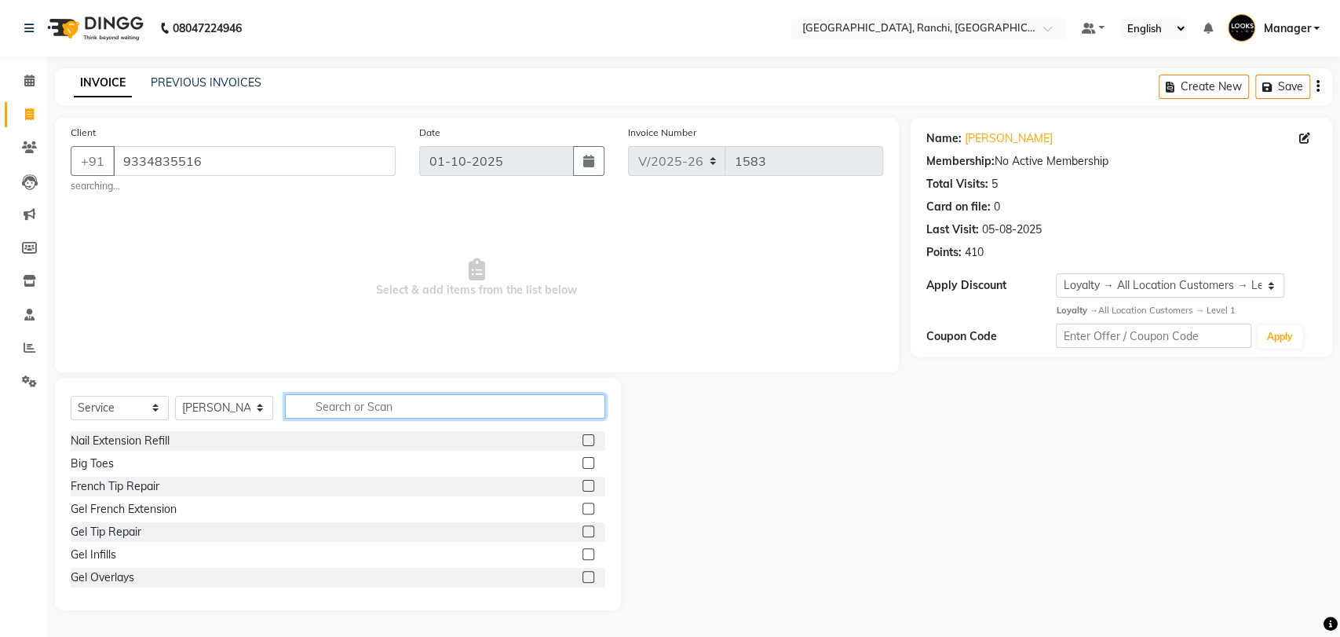
click at [365, 410] on input "text" at bounding box center [445, 406] width 320 height 24
type input "STY"
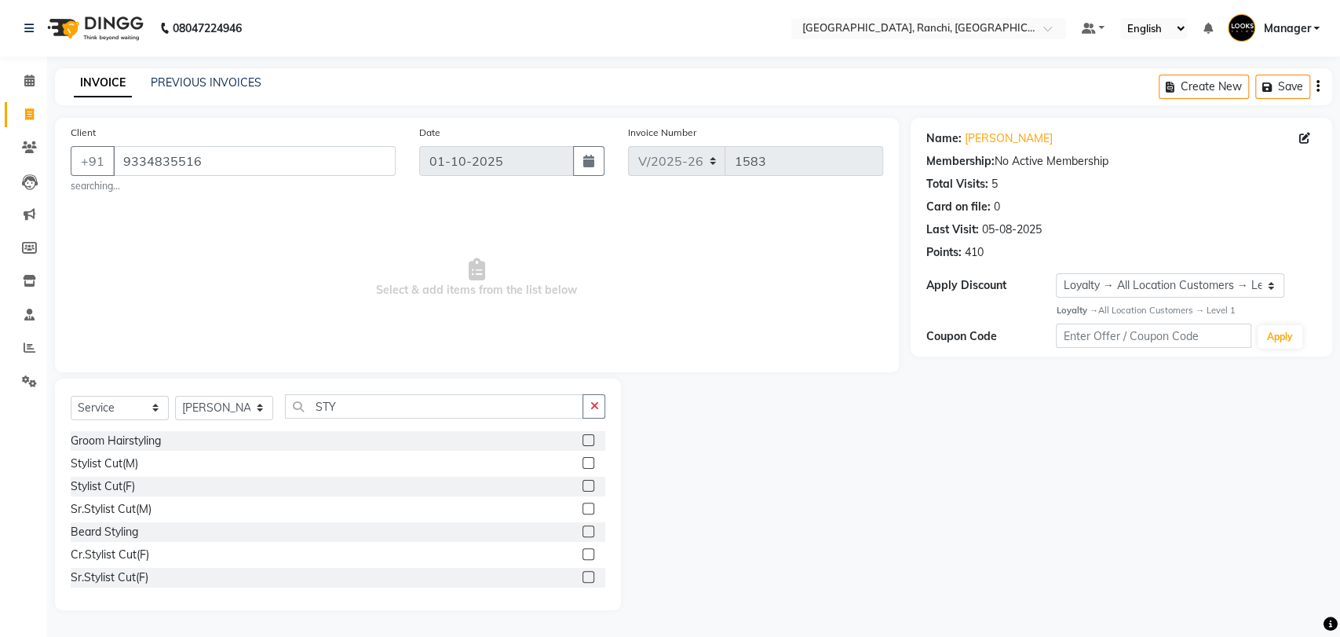
click at [583, 466] on label at bounding box center [589, 463] width 12 height 12
click at [583, 466] on input "checkbox" at bounding box center [588, 464] width 10 height 10
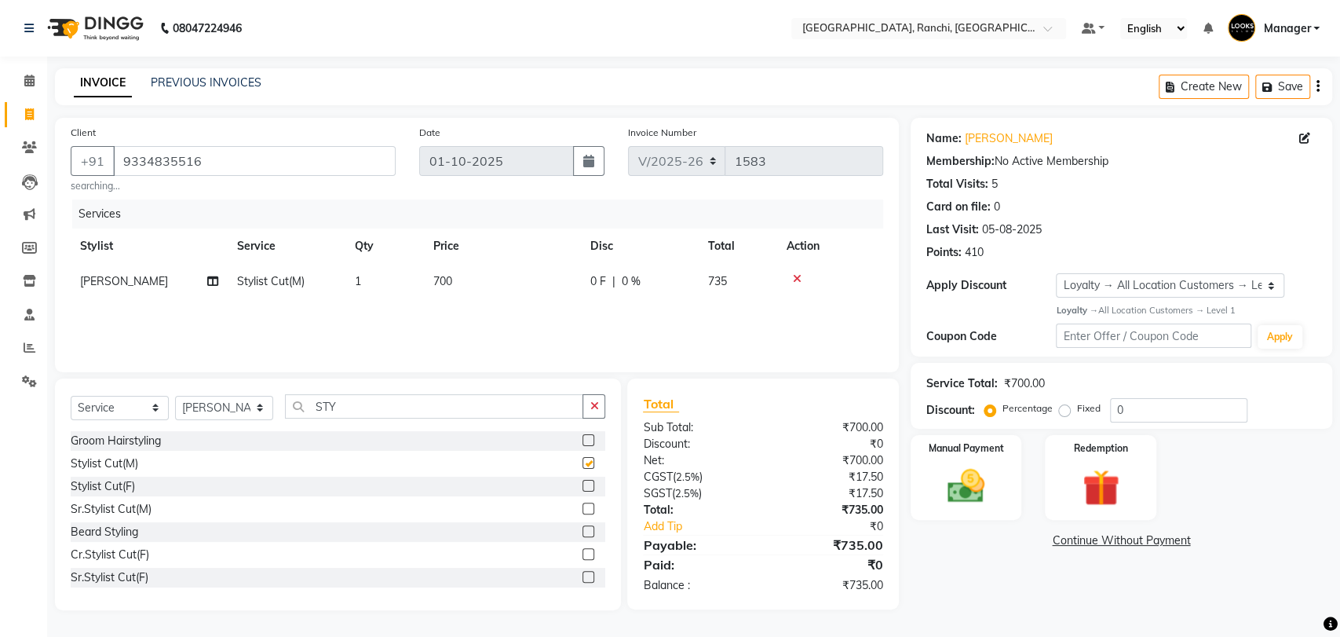
checkbox input "false"
click at [418, 400] on input "STY" at bounding box center [434, 406] width 298 height 24
type input "S"
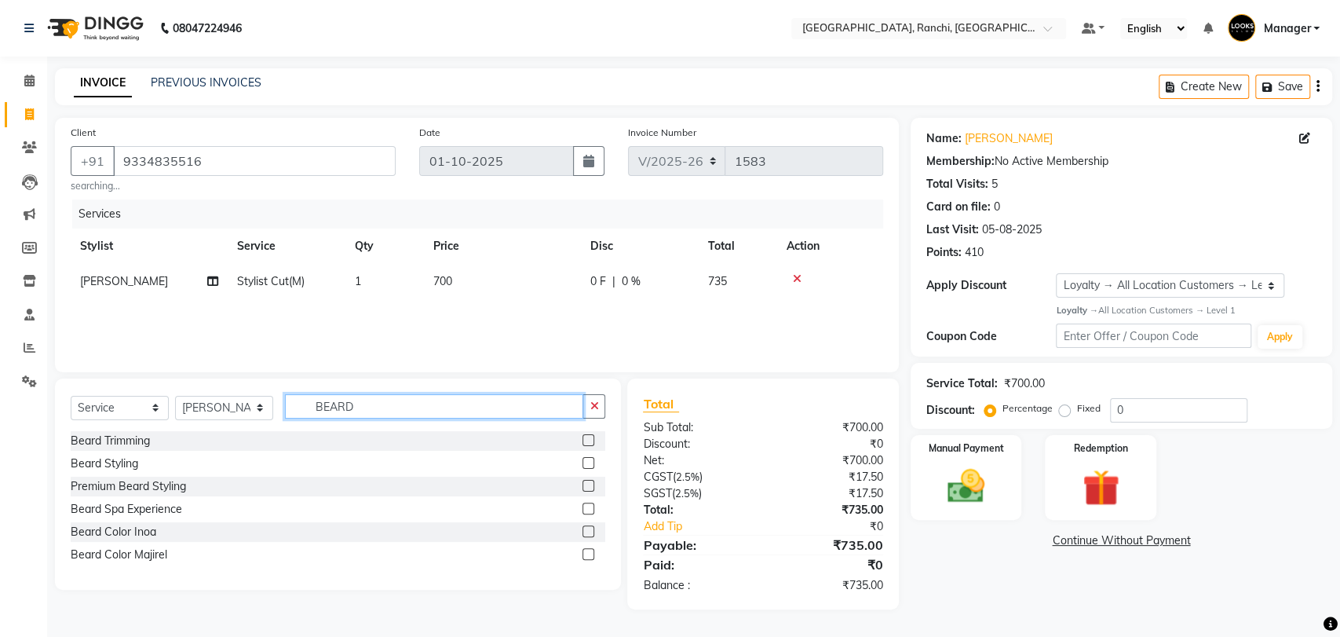
type input "BEARD"
click at [588, 467] on label at bounding box center [589, 463] width 12 height 12
click at [588, 467] on input "checkbox" at bounding box center [588, 464] width 10 height 10
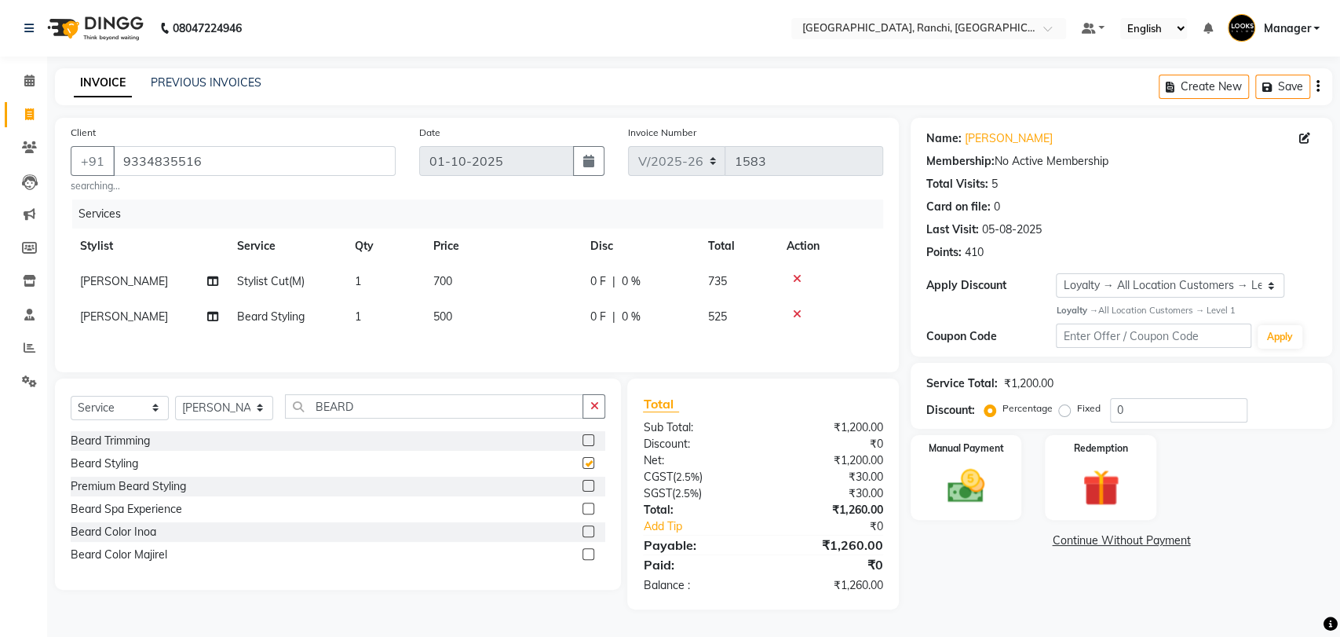
checkbox input "false"
click at [484, 298] on td "700" at bounding box center [502, 281] width 157 height 35
select select "49644"
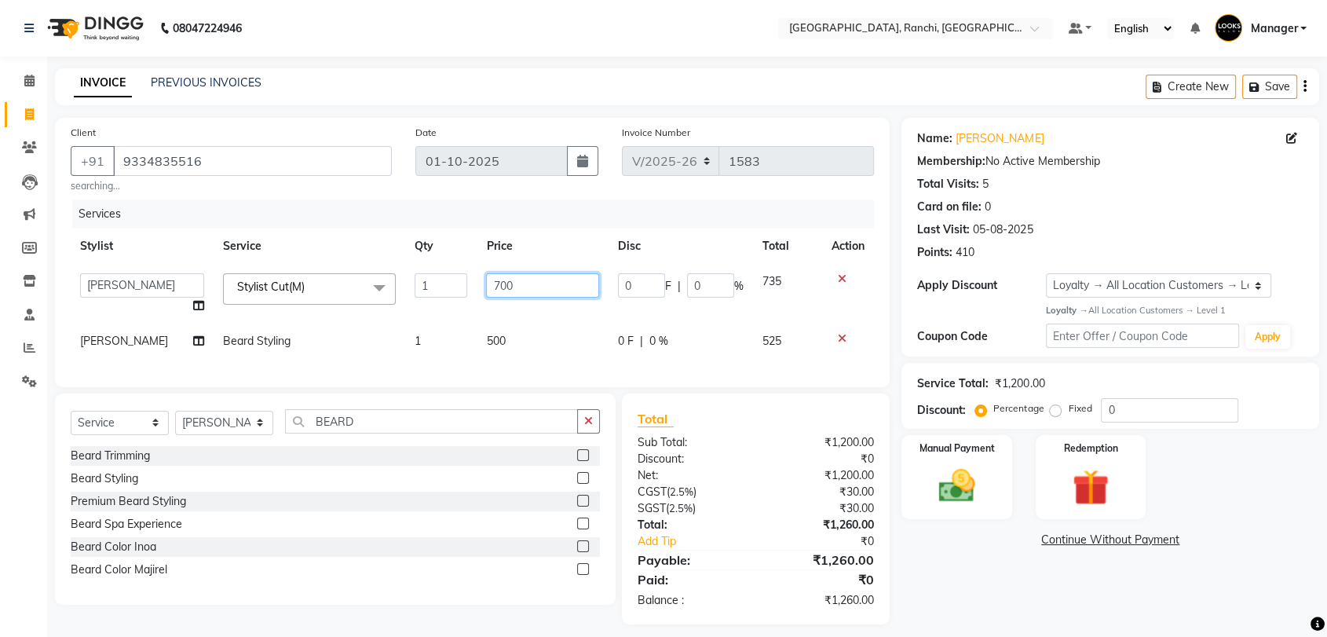
click at [515, 276] on input "700" at bounding box center [542, 285] width 113 height 24
type input "7"
type input "600"
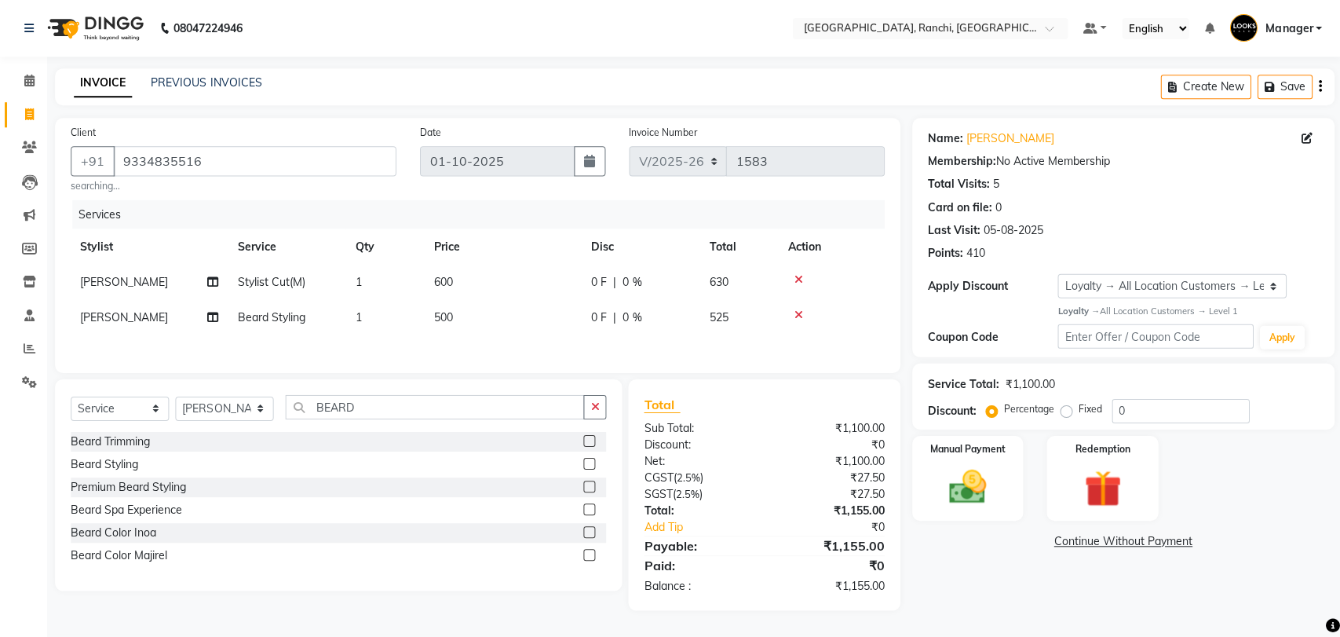
click at [517, 297] on td "600" at bounding box center [502, 281] width 157 height 35
select select "49644"
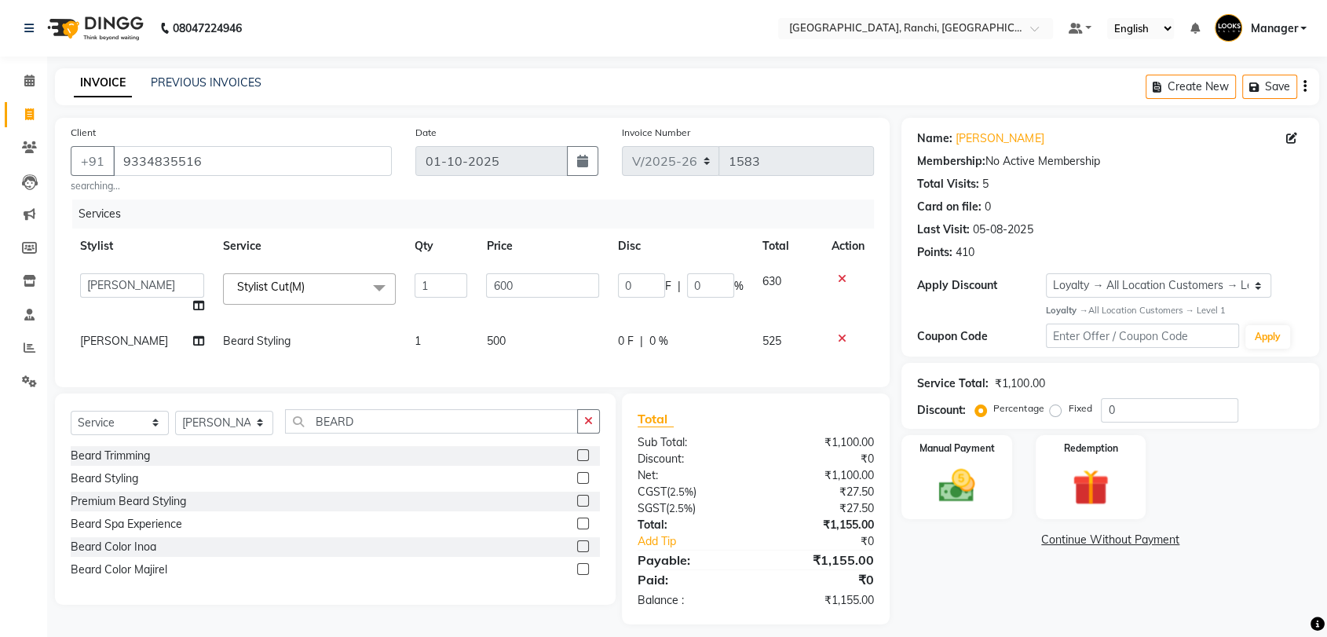
click at [517, 301] on td "600" at bounding box center [543, 294] width 132 height 60
click at [521, 338] on td "500" at bounding box center [543, 340] width 132 height 35
select select "49644"
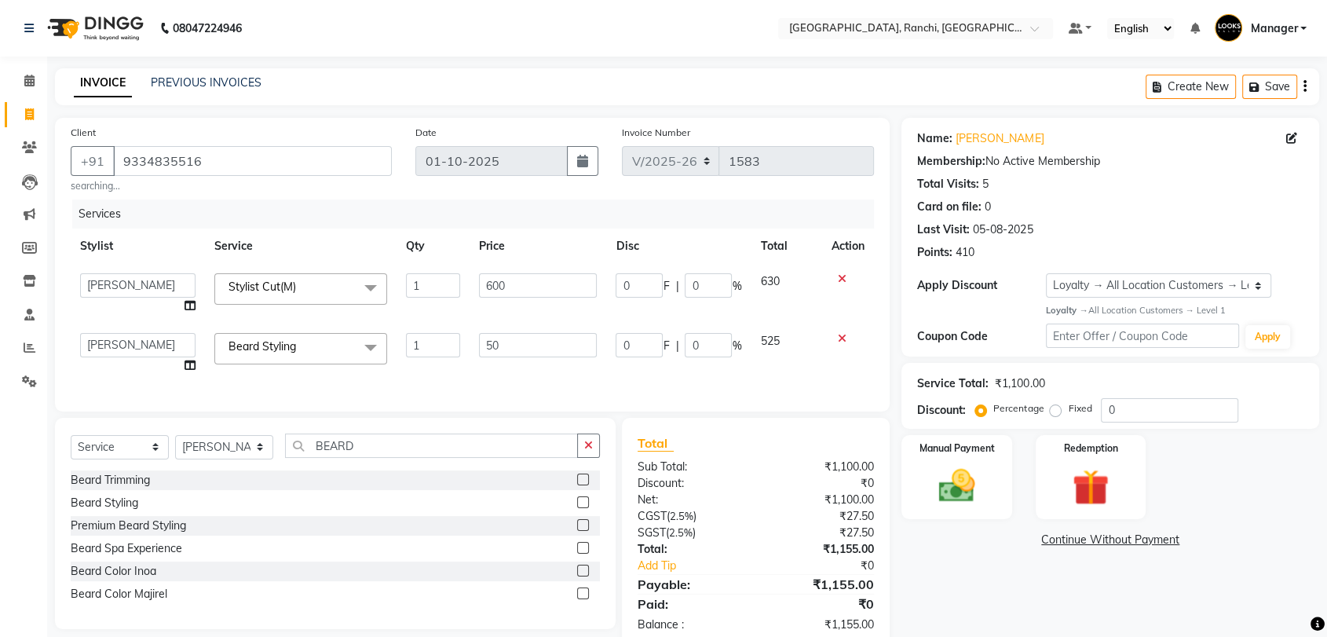
type input "5"
type input "300"
click at [491, 380] on div "Services Stylist Service Qty Price Disc Total Action [PERSON_NAME] COUNTER_SALE…" at bounding box center [472, 297] width 803 height 196
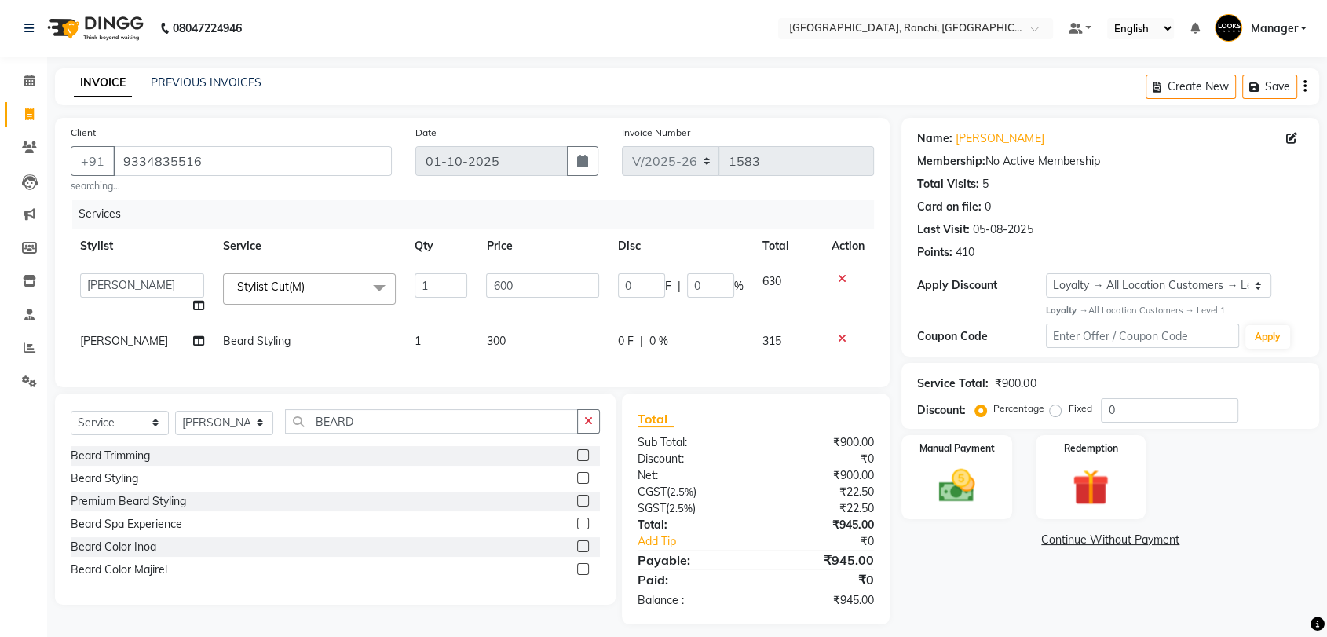
scroll to position [24, 0]
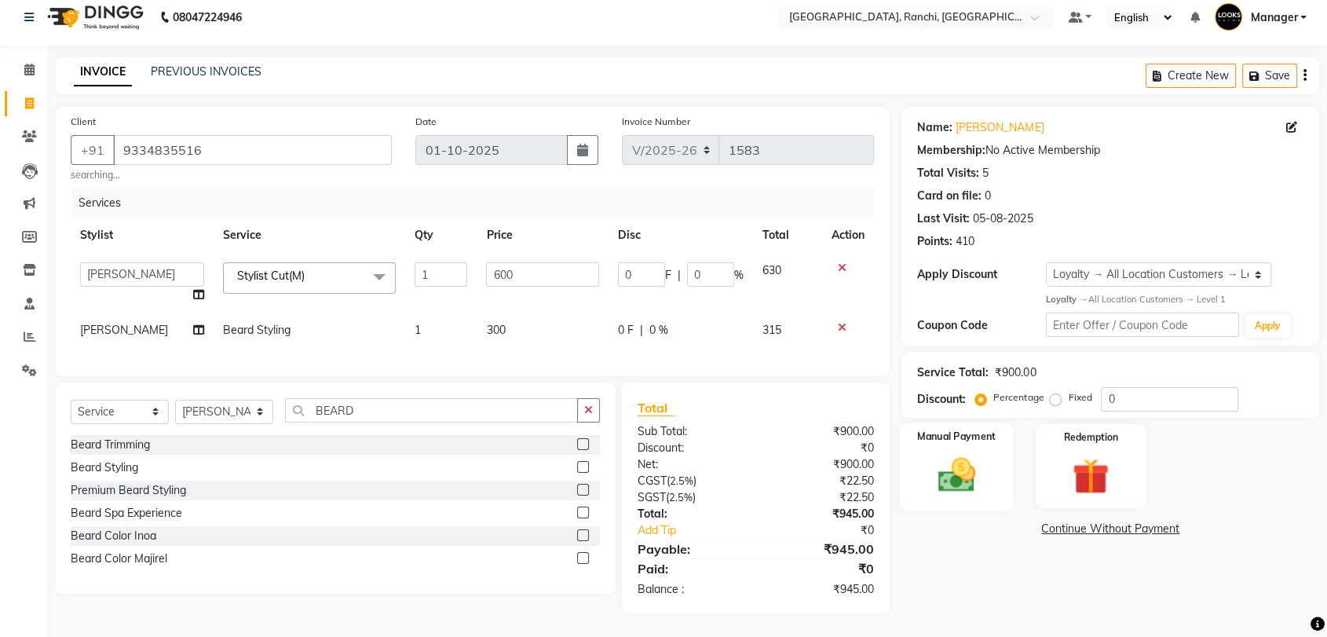
click at [972, 454] on img at bounding box center [956, 475] width 61 height 44
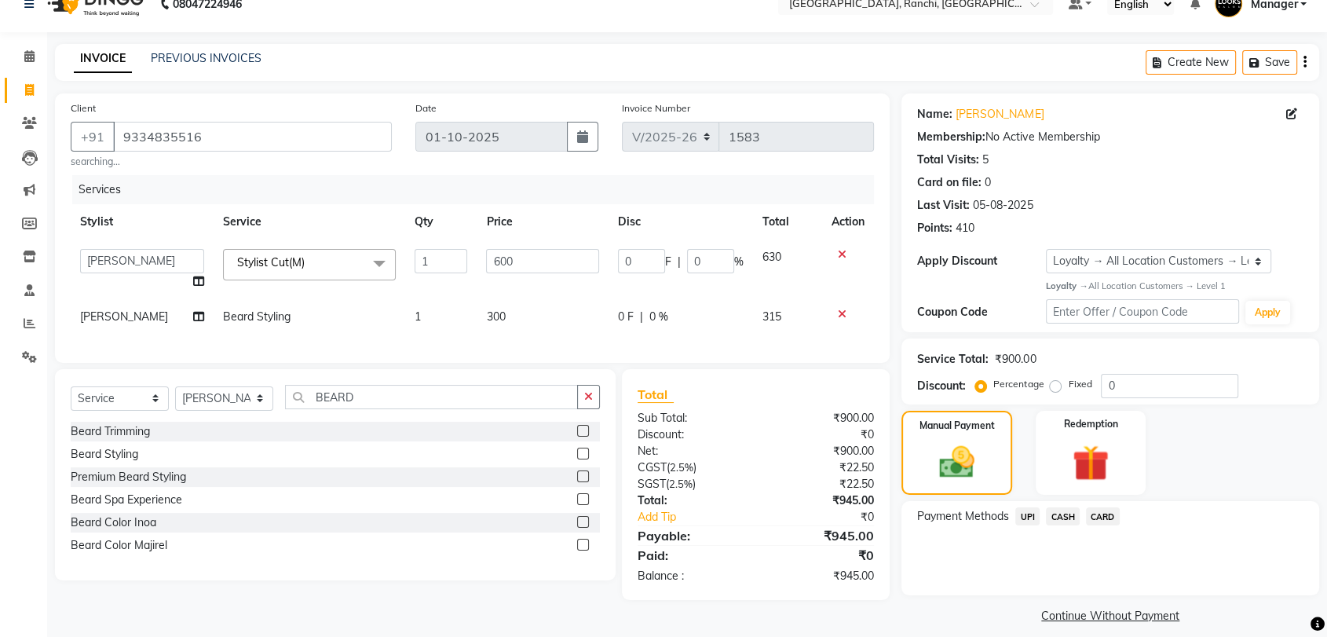
click at [1032, 512] on span "UPI" at bounding box center [1027, 516] width 24 height 18
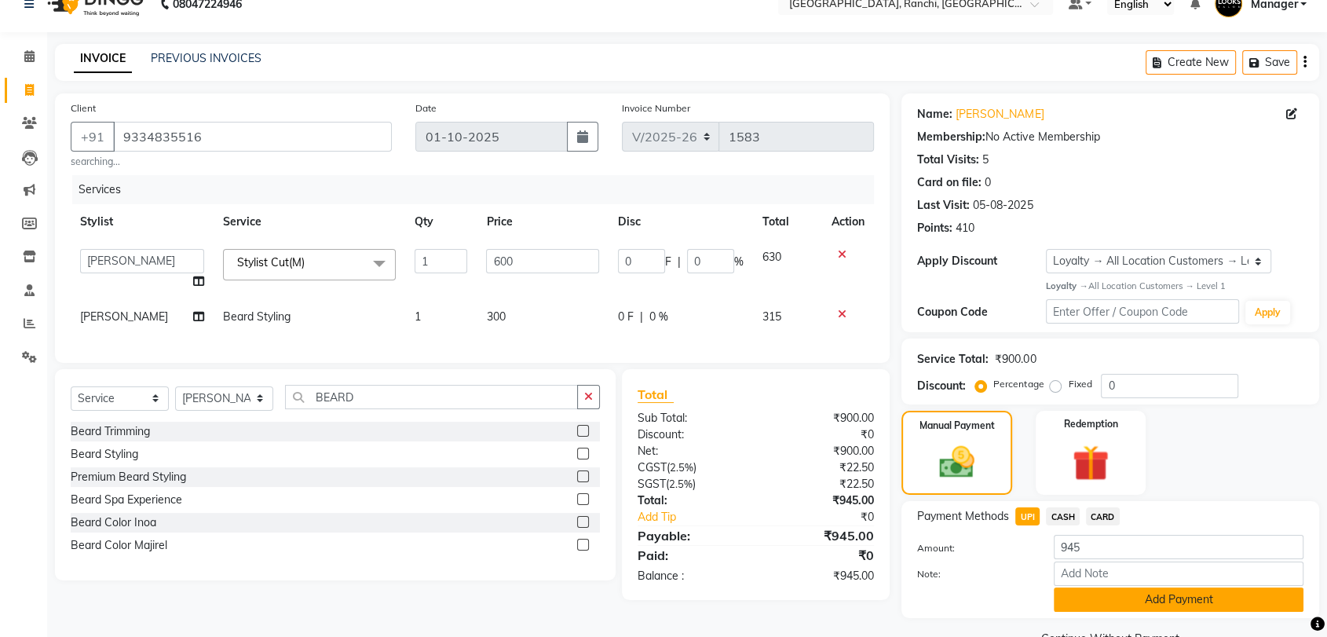
click at [1123, 590] on button "Add Payment" at bounding box center [1179, 599] width 250 height 24
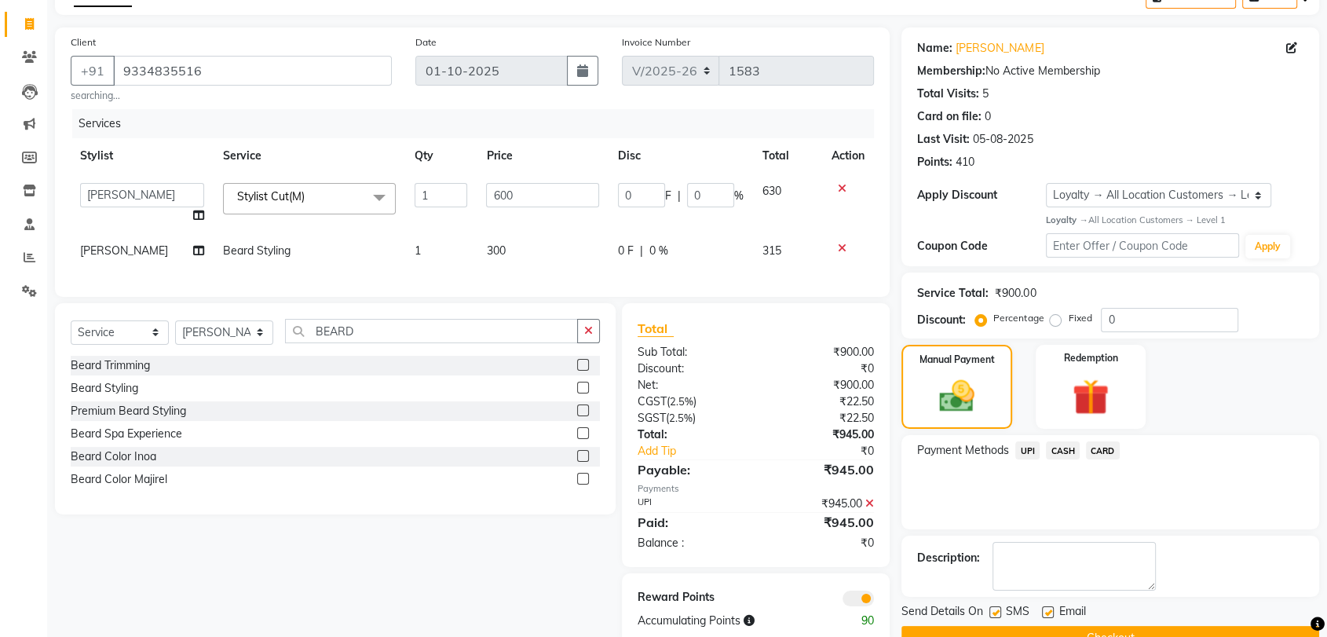
scroll to position [134, 0]
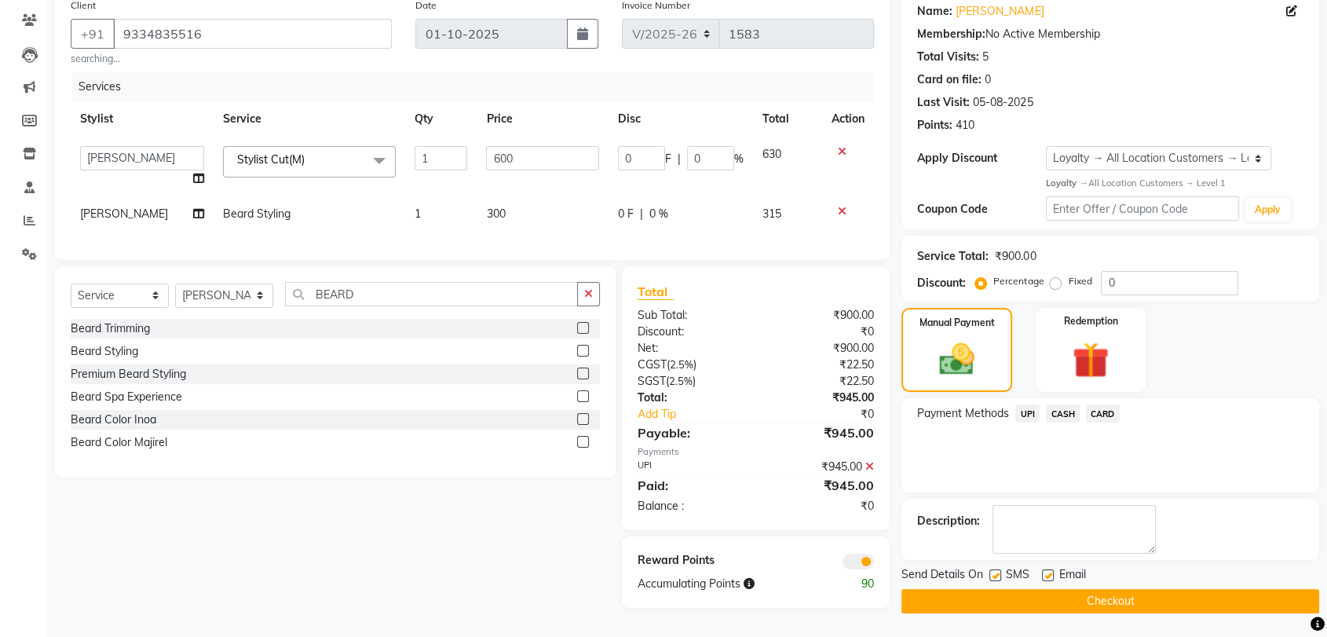
click at [1112, 594] on button "Checkout" at bounding box center [1110, 601] width 418 height 24
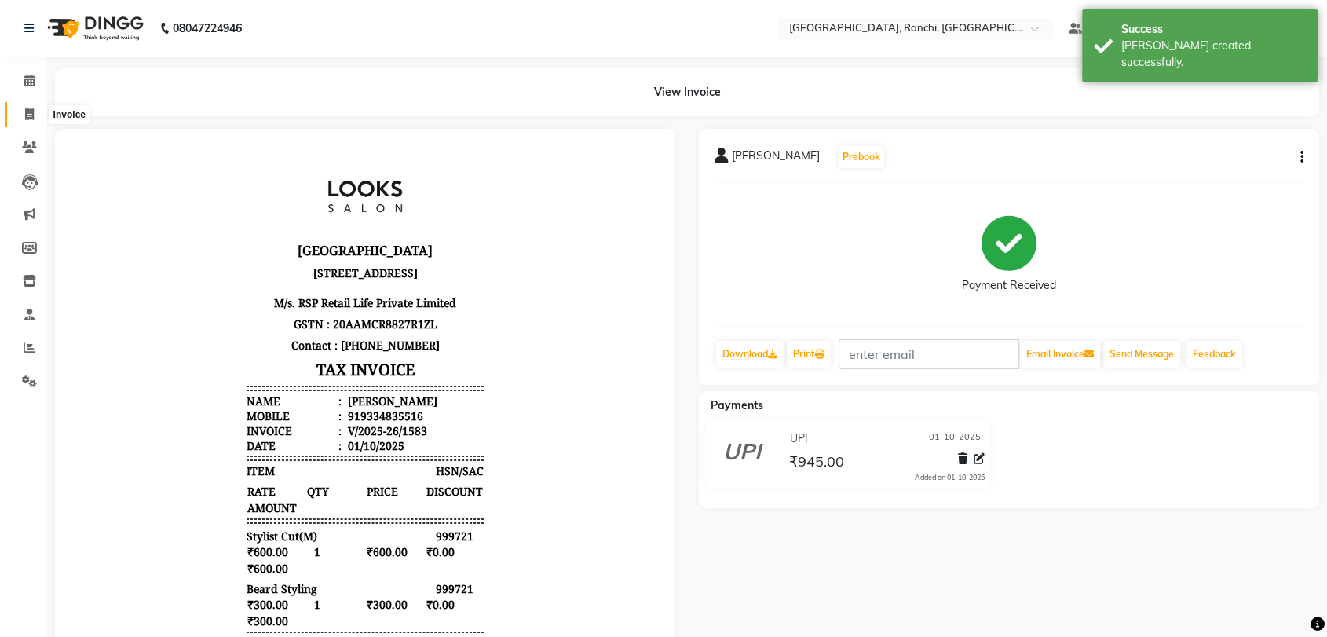
click at [27, 112] on icon at bounding box center [29, 114] width 9 height 12
select select "service"
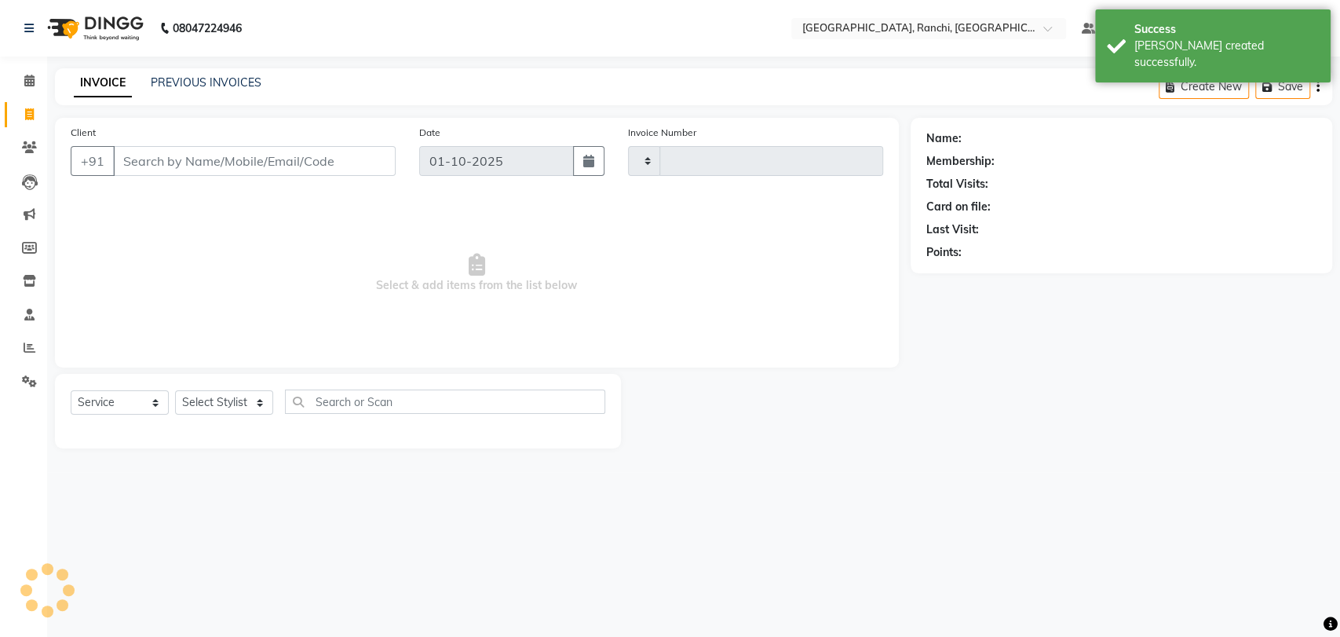
type input "1584"
select select "6463"
click at [21, 79] on span at bounding box center [29, 81] width 27 height 18
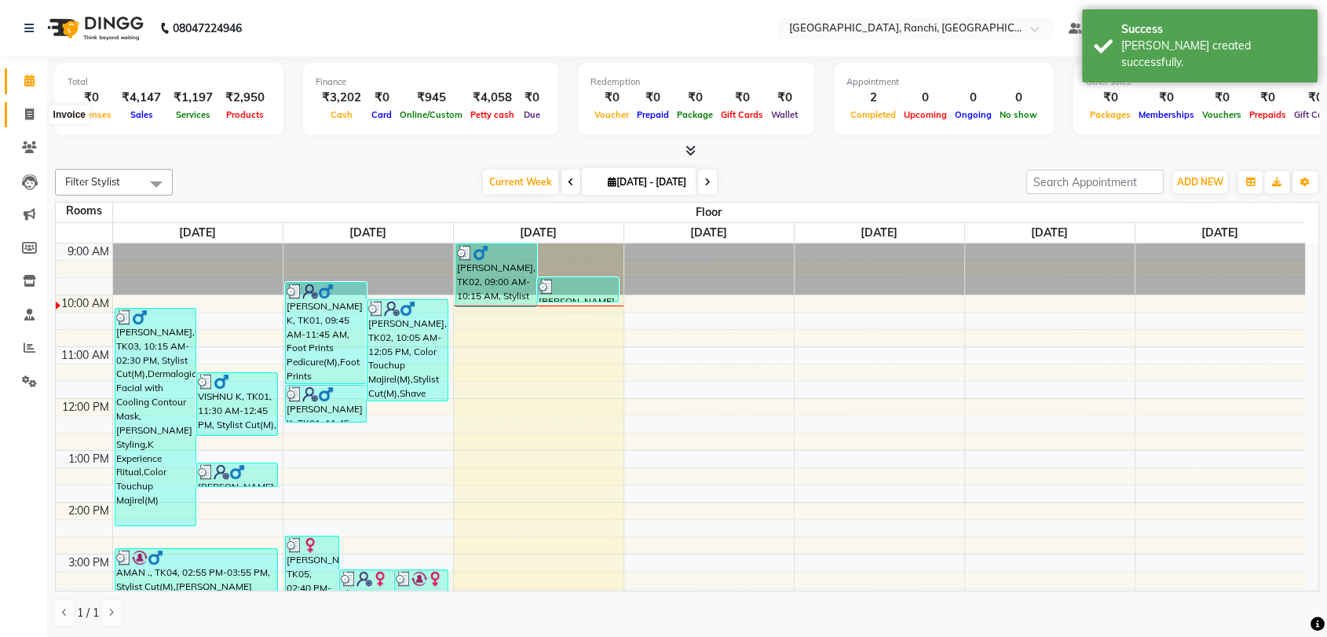
click at [26, 109] on icon at bounding box center [29, 114] width 9 height 12
select select "service"
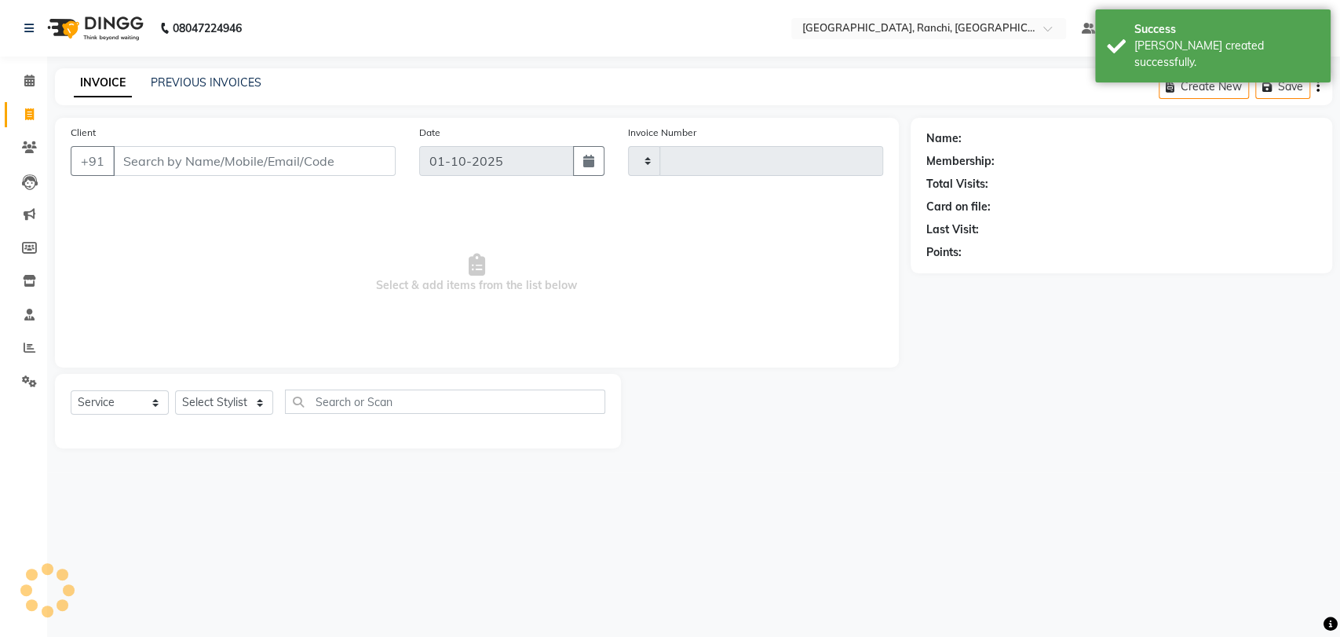
type input "1584"
select select "6463"
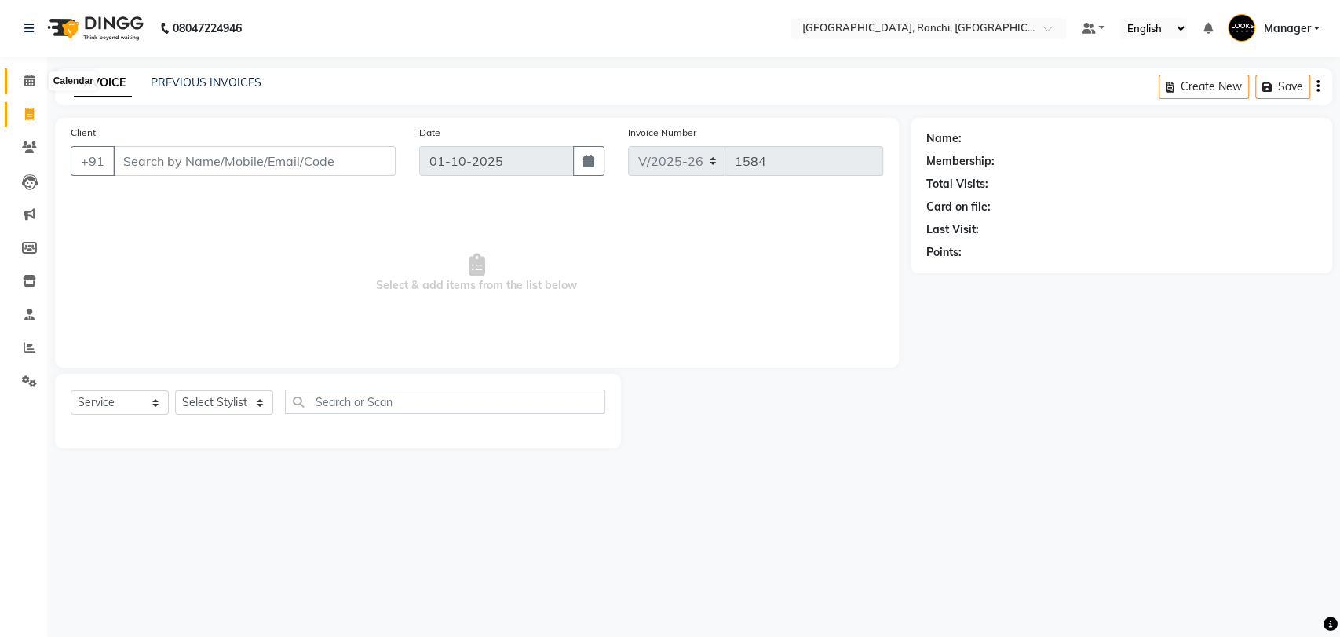
click at [25, 84] on icon at bounding box center [29, 81] width 10 height 12
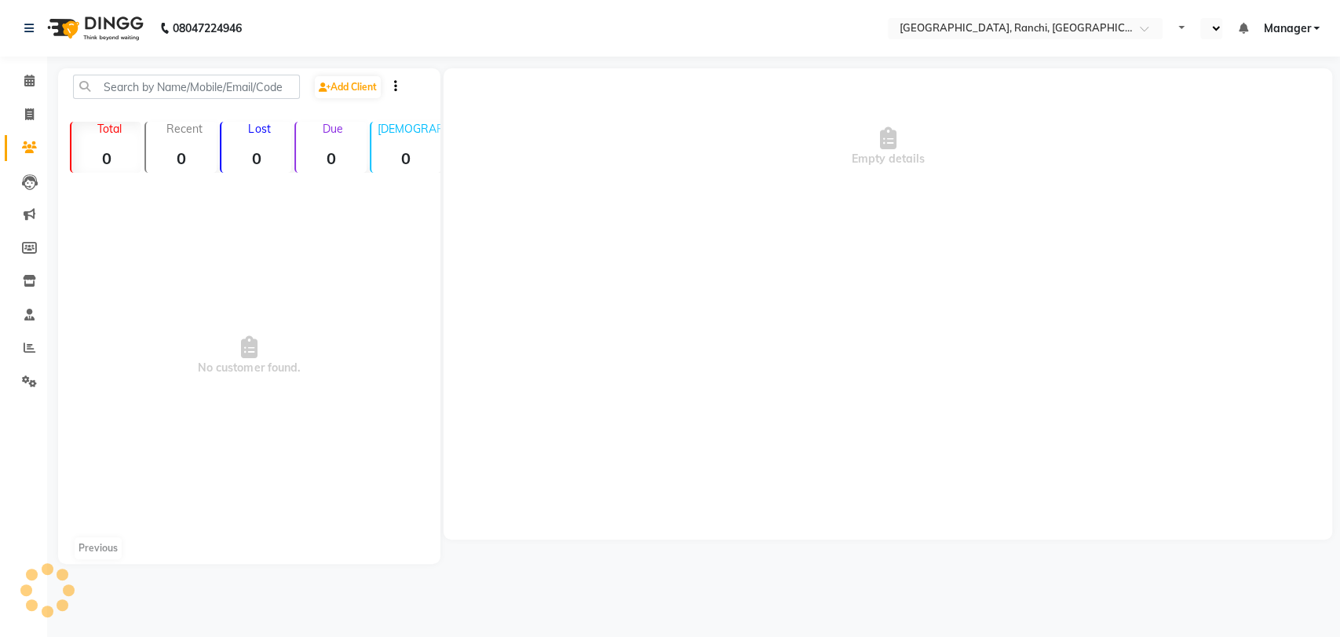
select select "en"
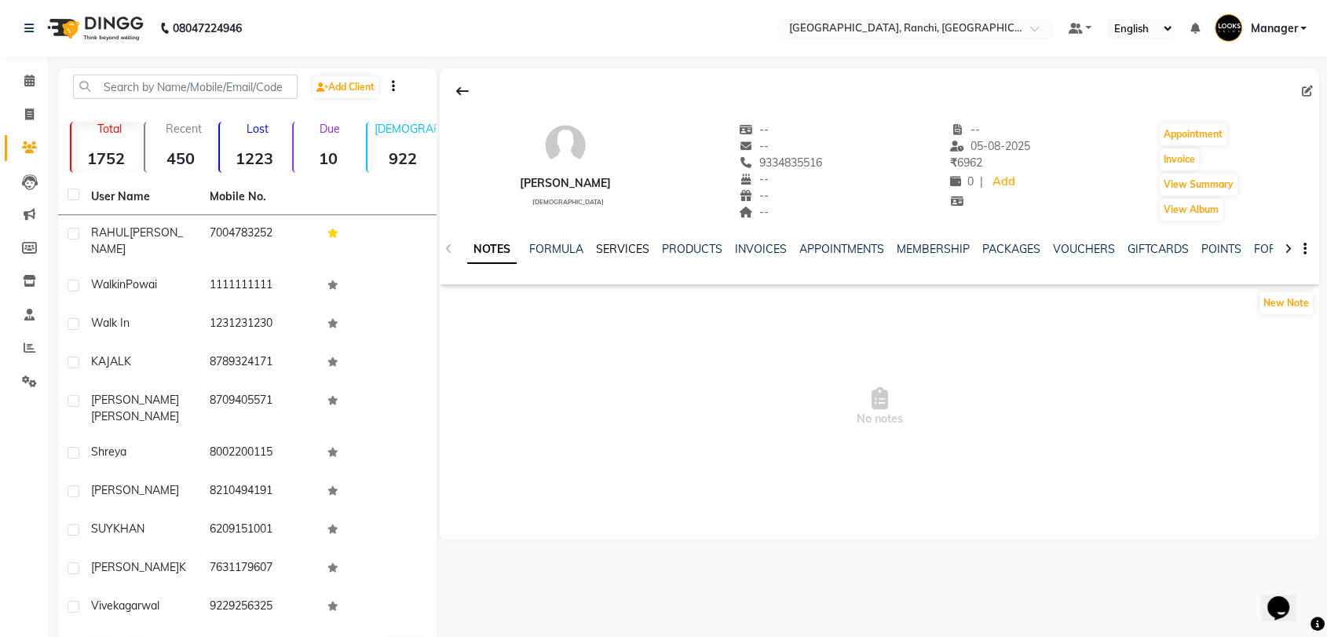
click at [611, 247] on link "SERVICES" at bounding box center [622, 249] width 53 height 14
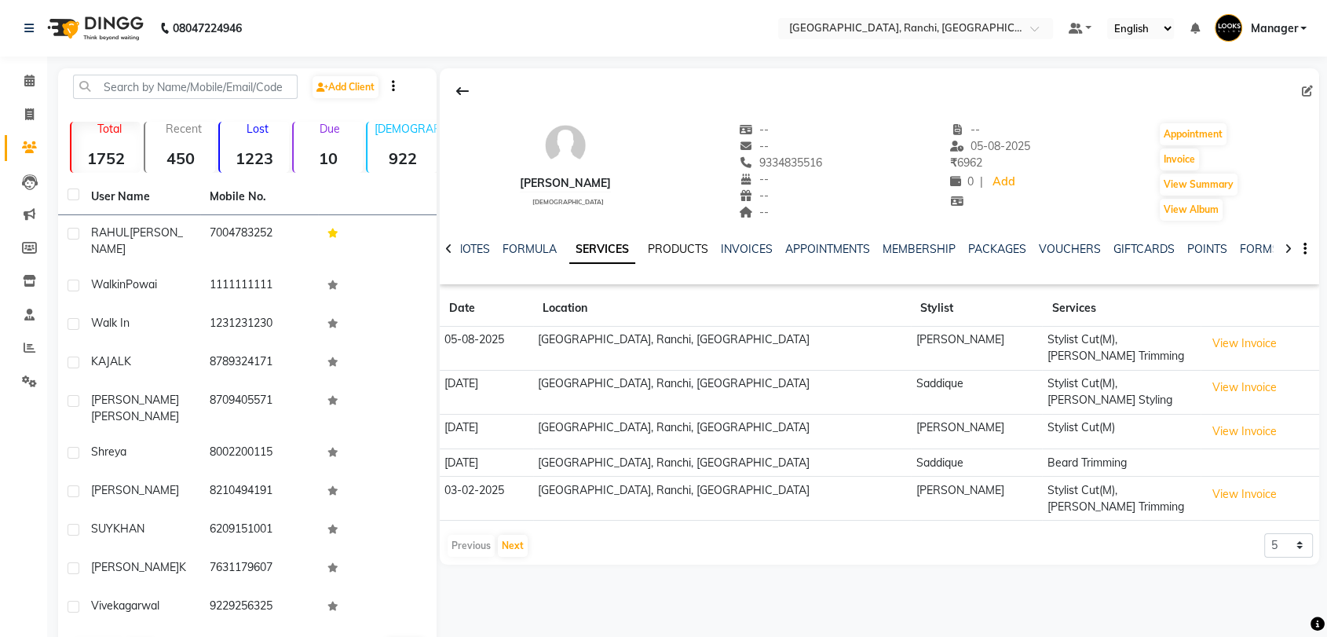
click at [684, 244] on link "PRODUCTS" at bounding box center [678, 249] width 60 height 14
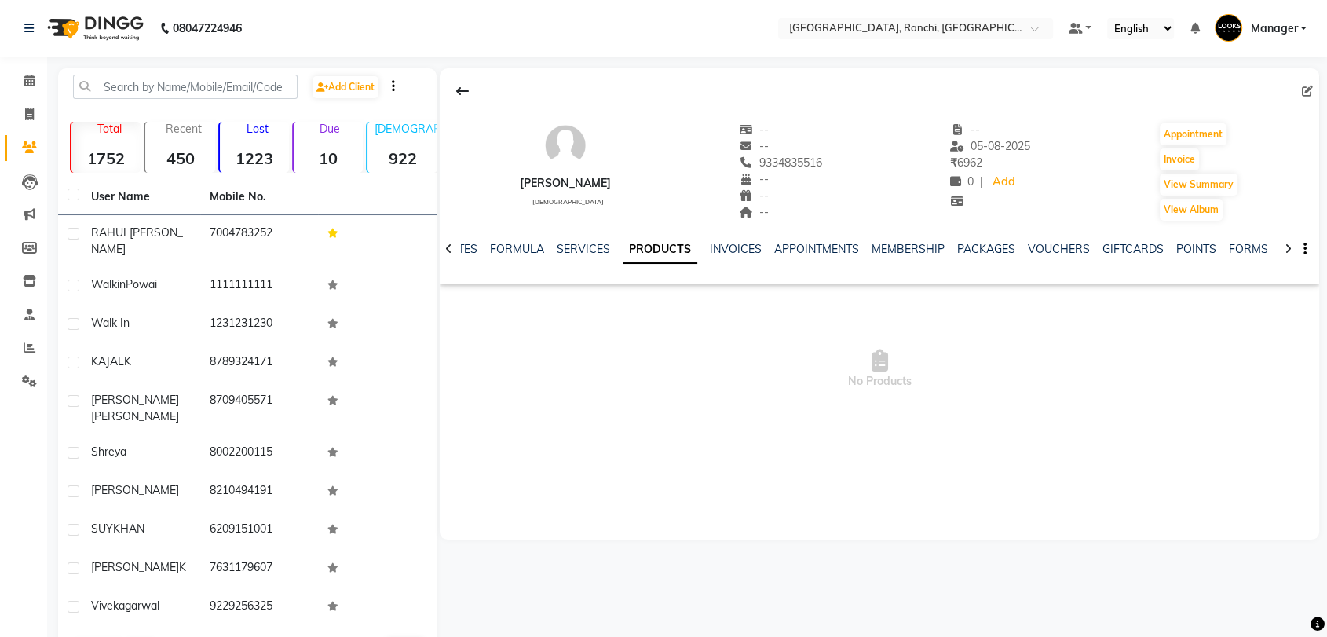
click at [578, 275] on div "NOTES FORMULA SERVICES PRODUCTS INVOICES APPOINTMENTS MEMBERSHIP PACKAGES VOUCH…" at bounding box center [867, 258] width 812 height 35
